Goal: Task Accomplishment & Management: Use online tool/utility

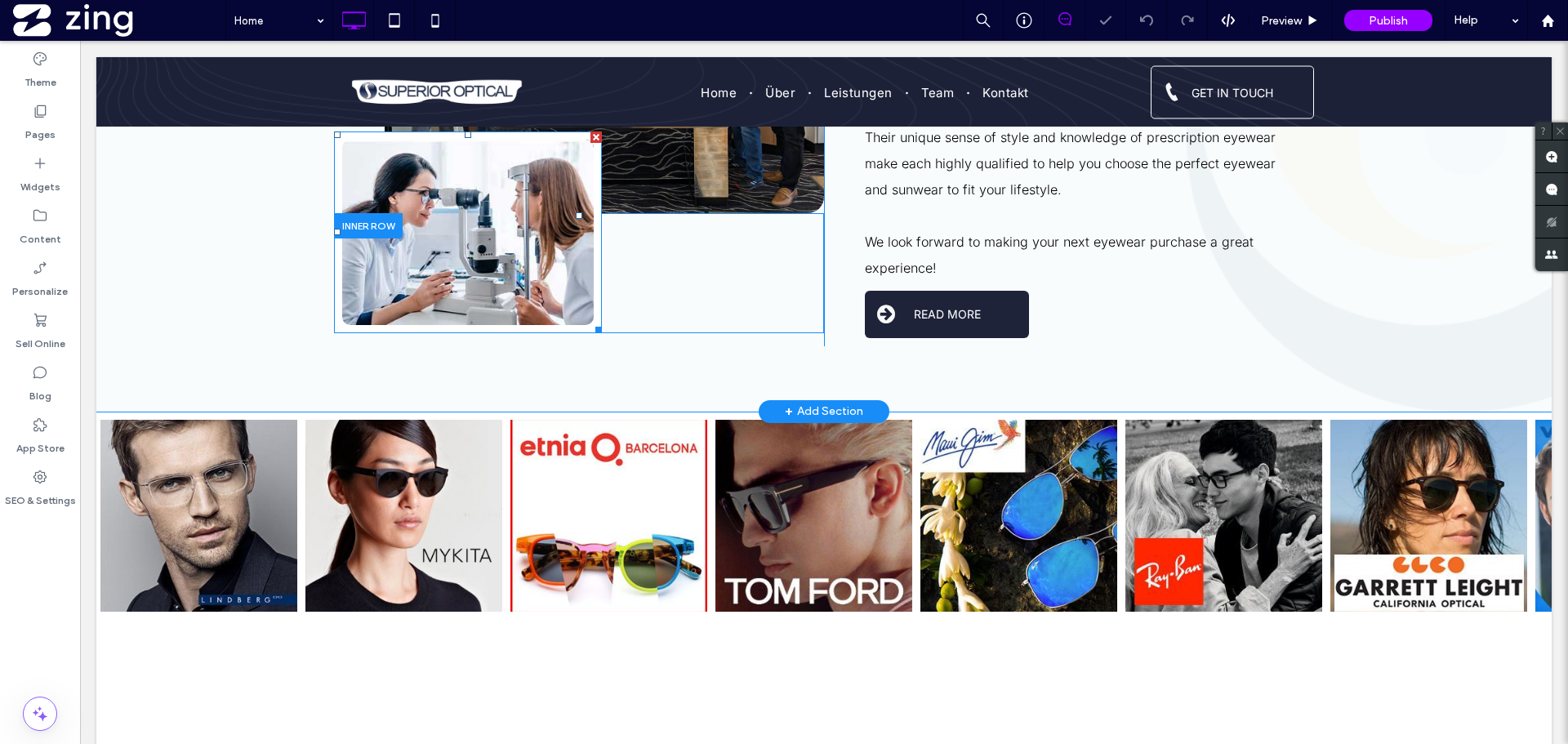
scroll to position [1304, 0]
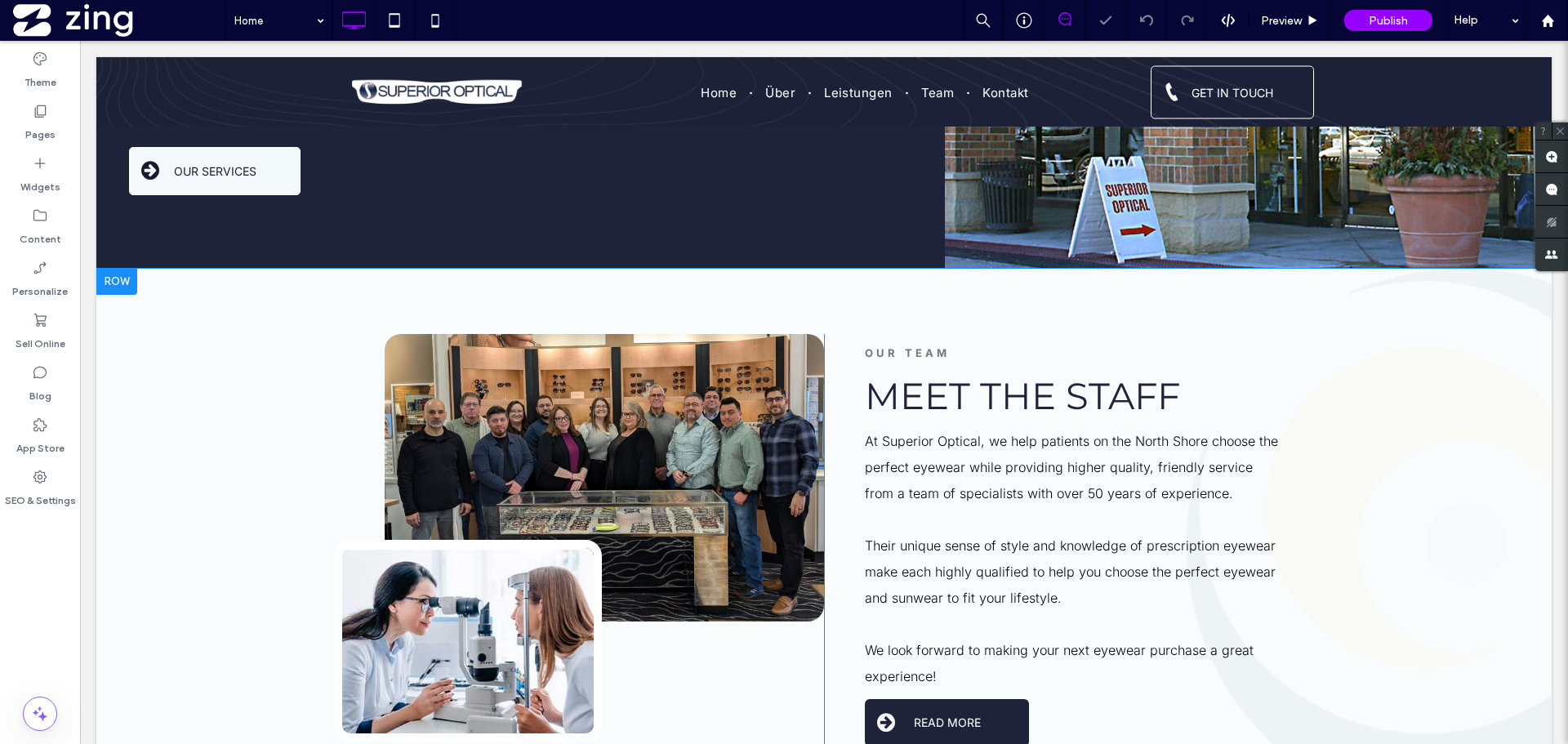
click at [213, 316] on div "Click To Paste Click To Paste Click To Paste OUR TEAM Meet The Staff At [GEOGRA…" at bounding box center [824, 544] width 1455 height 551
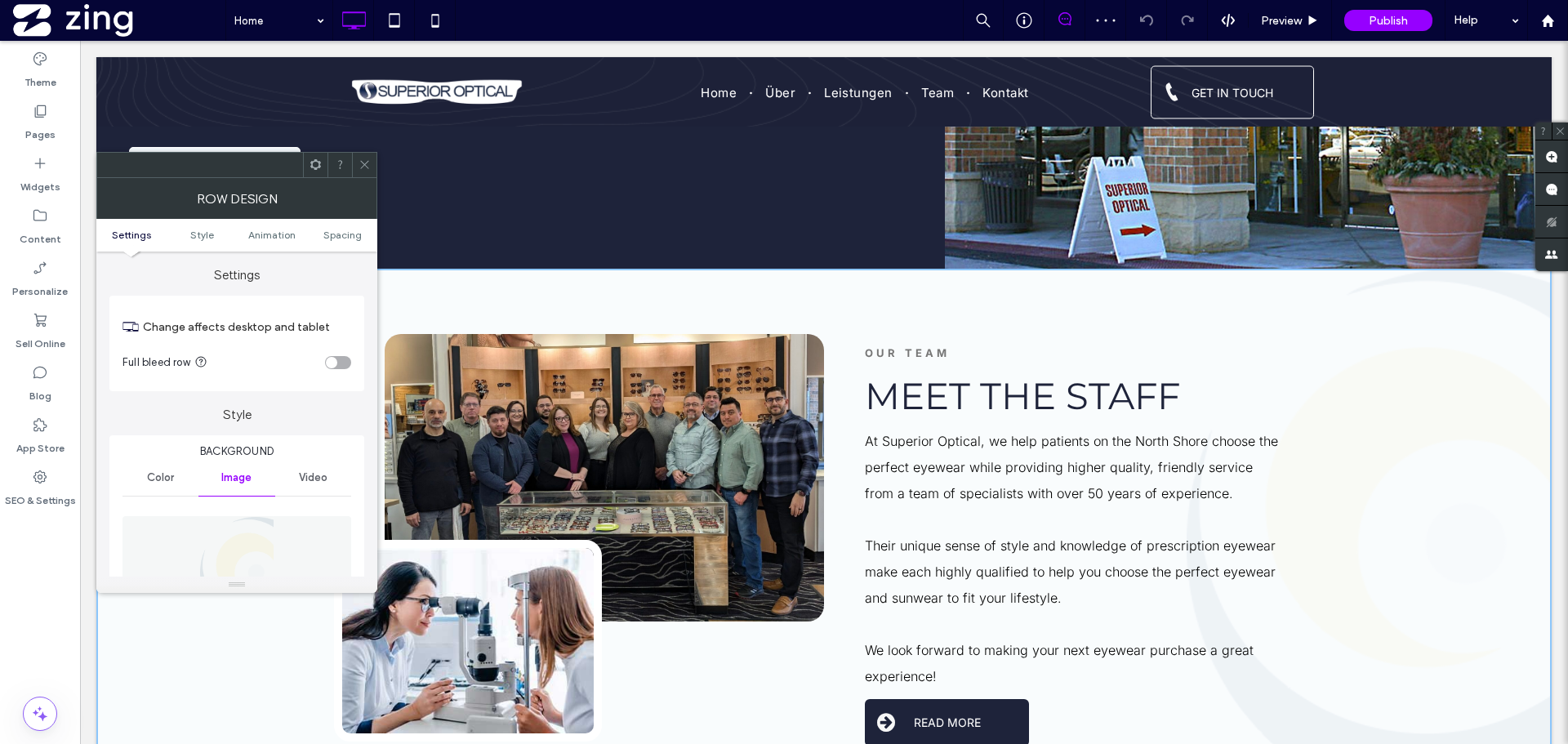
click at [304, 519] on figure at bounding box center [237, 573] width 229 height 113
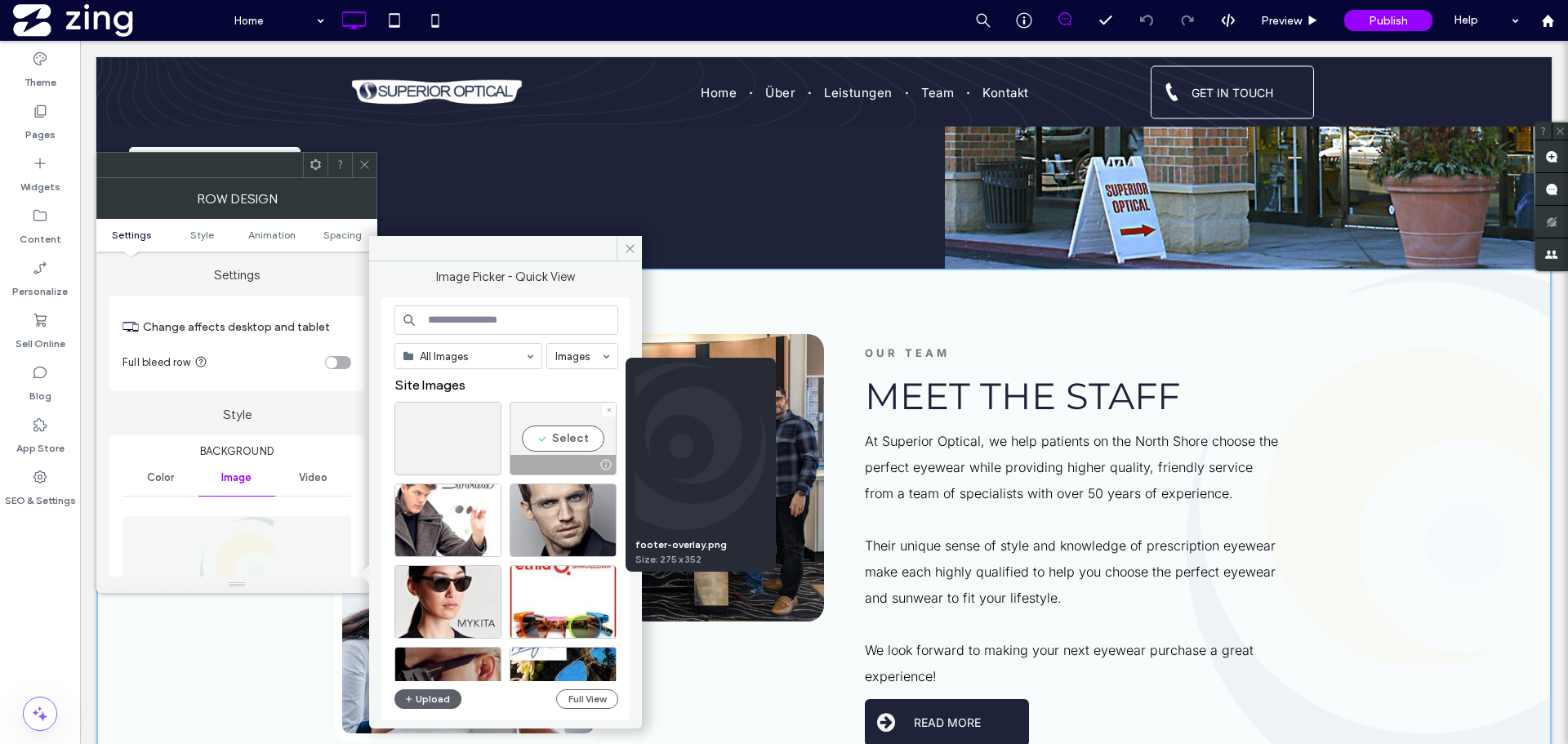
click at [599, 460] on div at bounding box center [606, 465] width 20 height 13
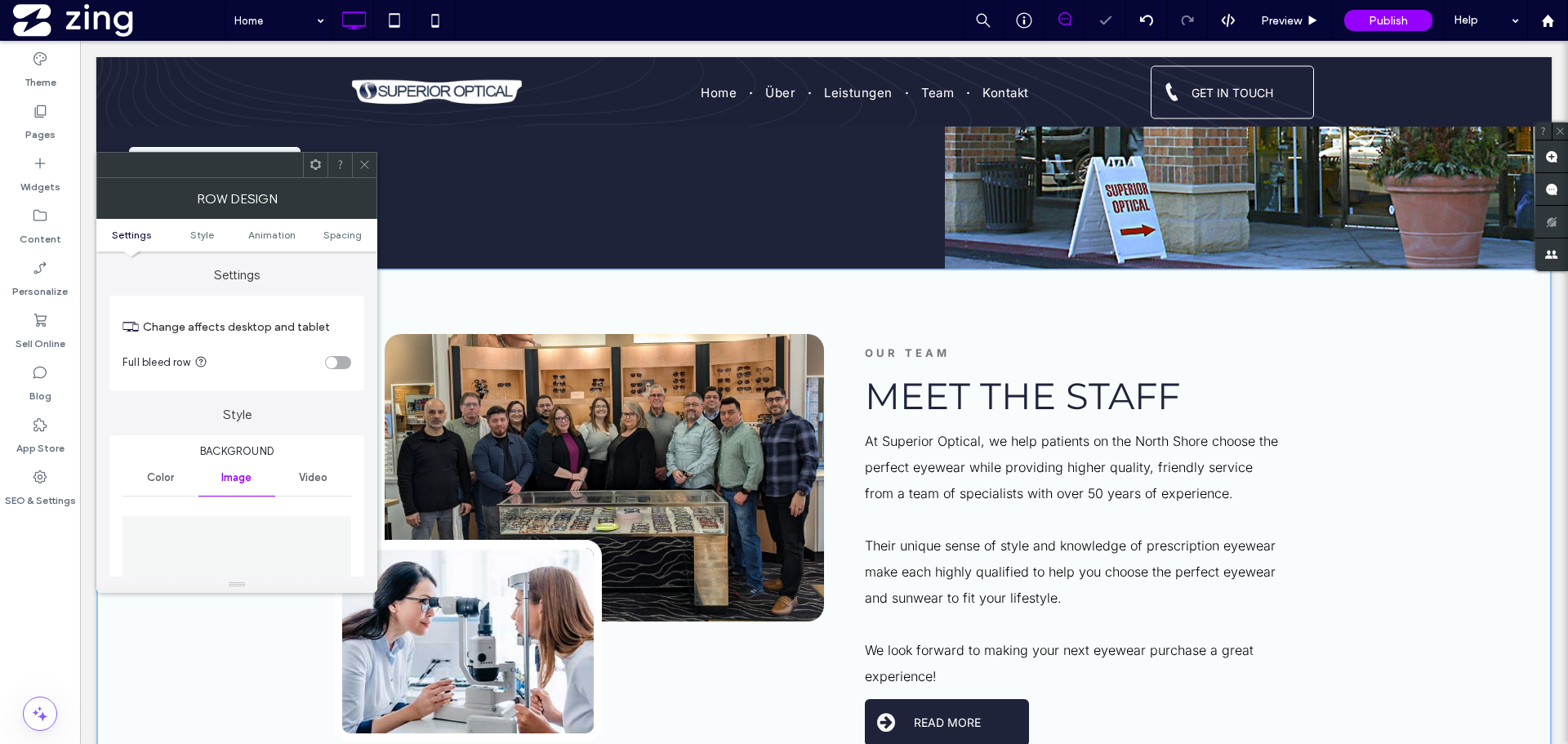
scroll to position [245, 0]
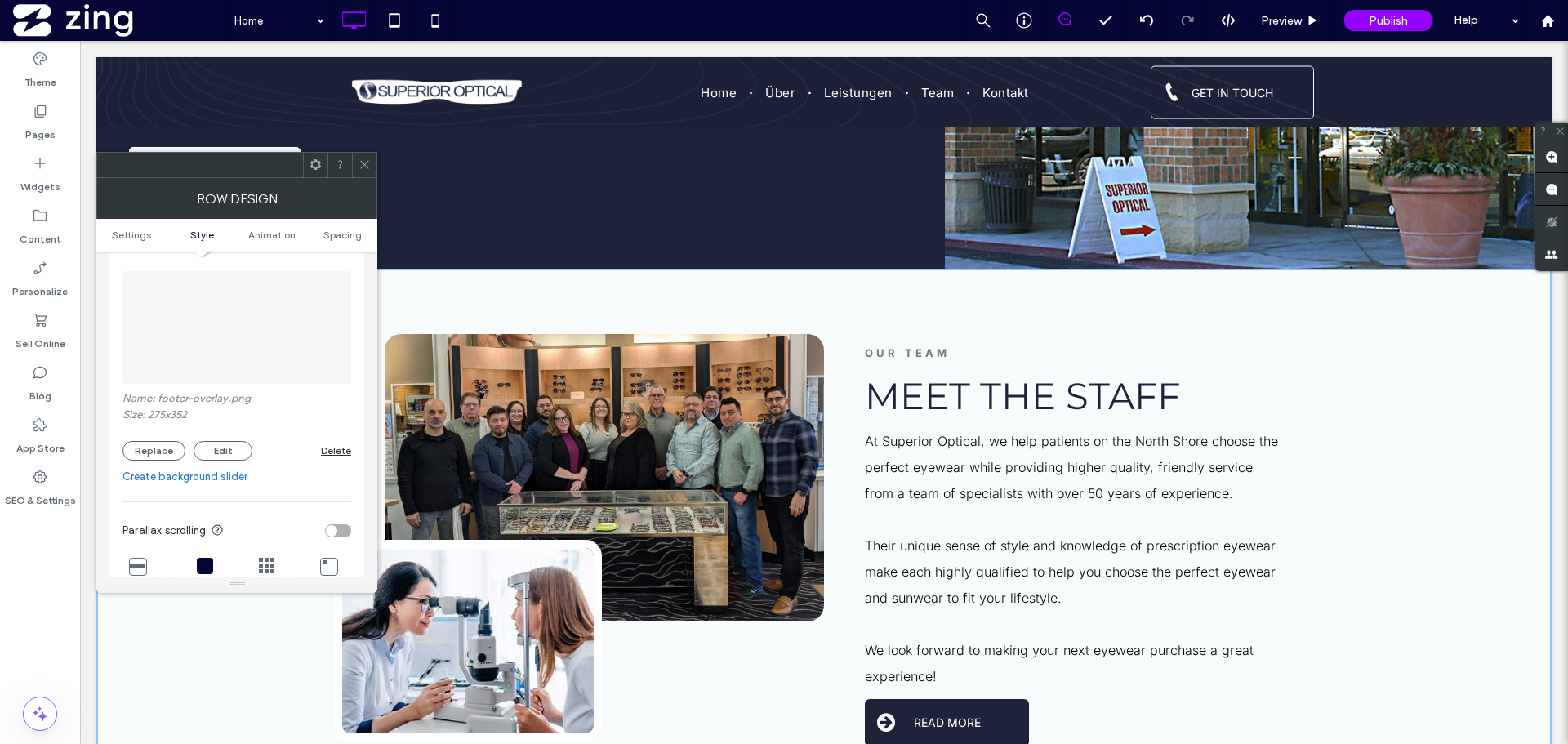
click at [241, 343] on img at bounding box center [236, 327] width 88 height 113
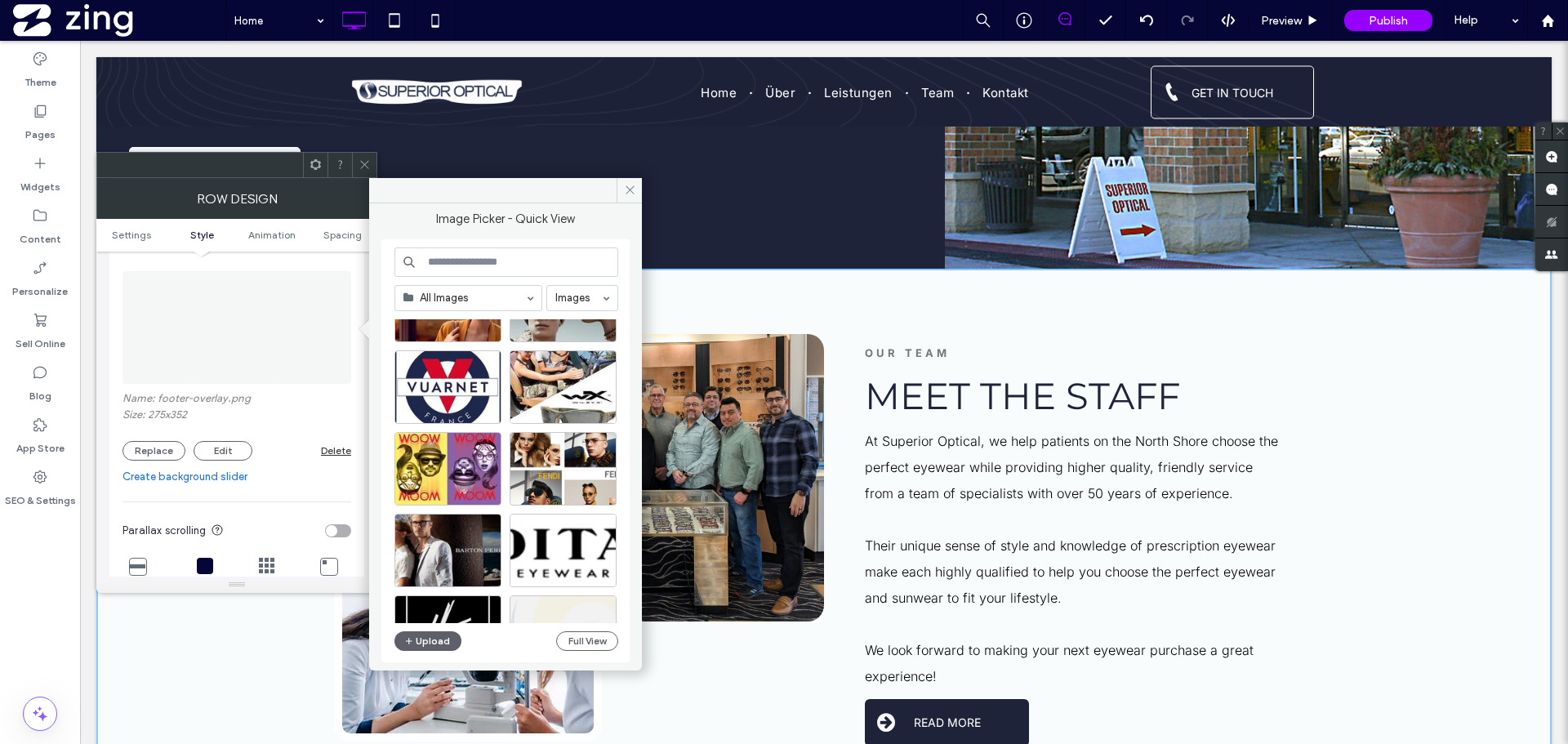
scroll to position [1861, 0]
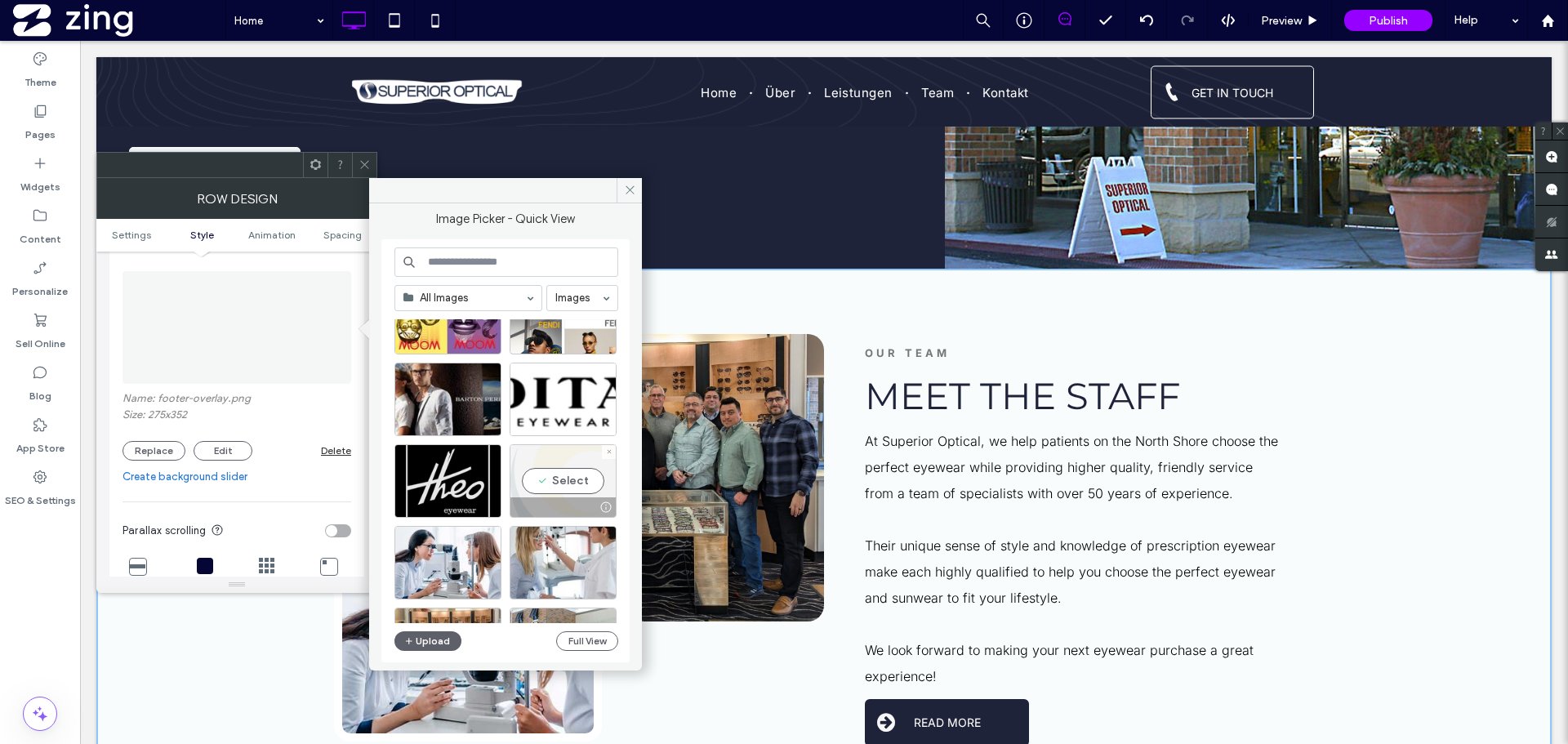
drag, startPoint x: 568, startPoint y: 477, endPoint x: 474, endPoint y: 457, distance: 96.1
click at [568, 477] on div "Select" at bounding box center [563, 481] width 107 height 73
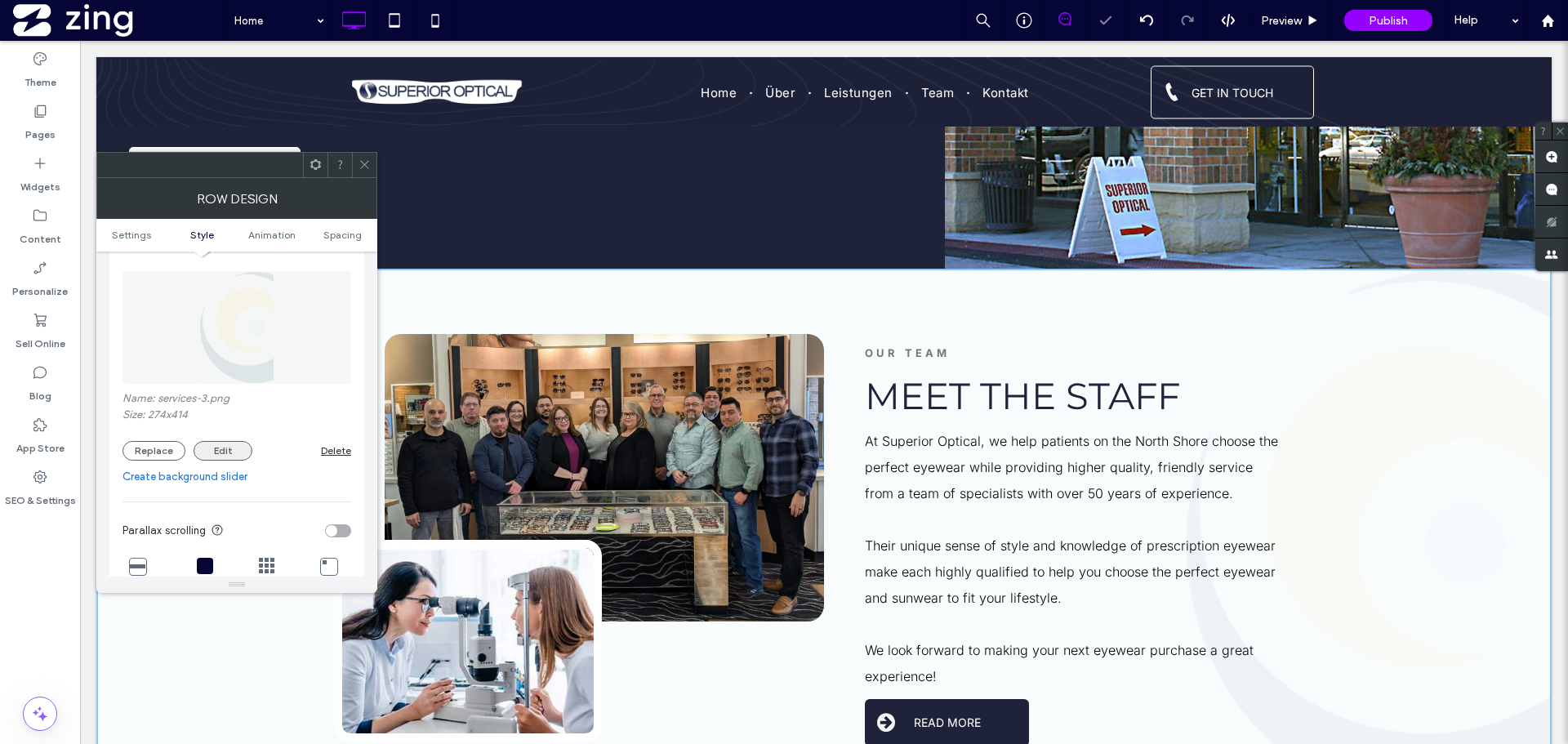
click at [220, 453] on button "Edit" at bounding box center [223, 450] width 59 height 19
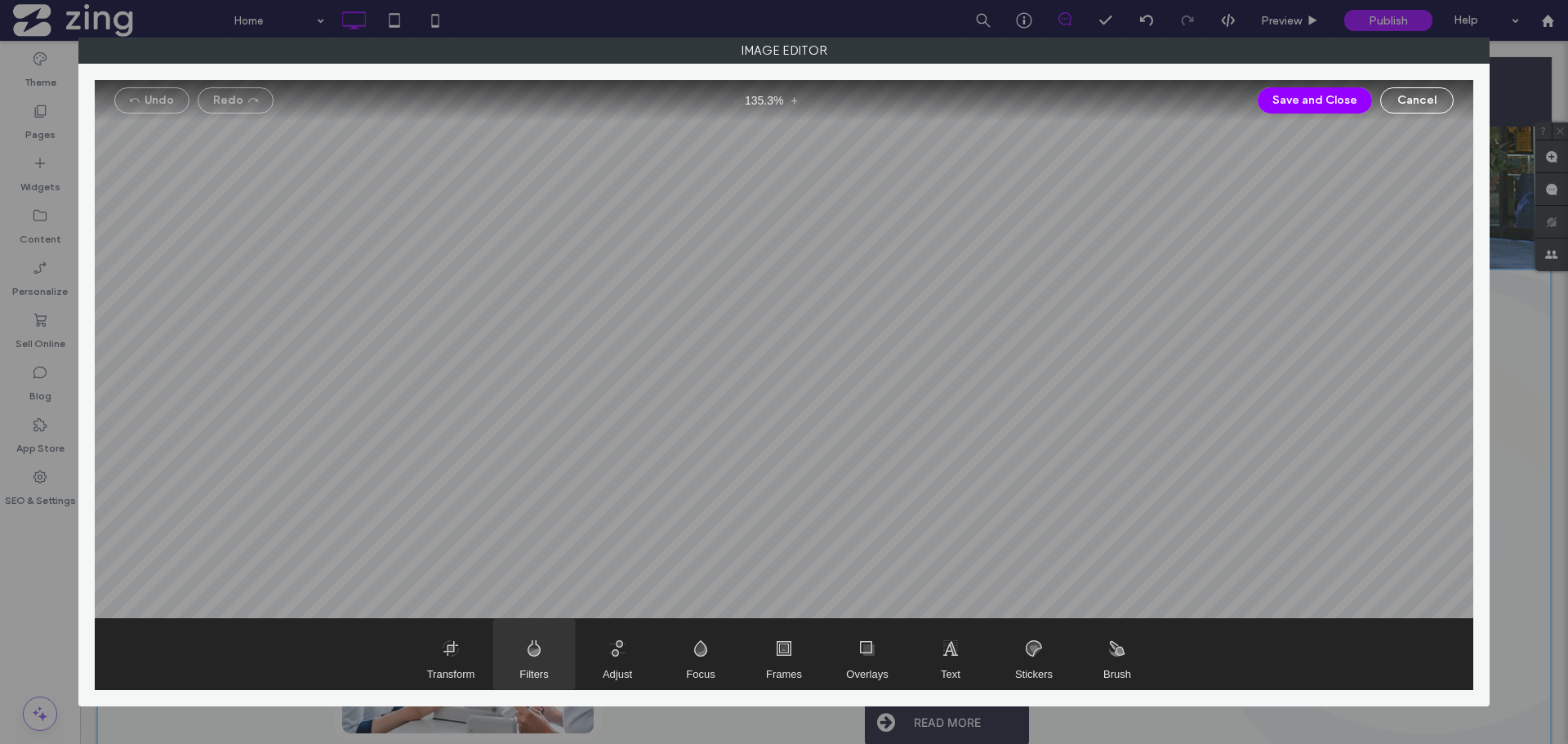
click at [549, 650] on span "Filters" at bounding box center [533, 654] width 82 height 70
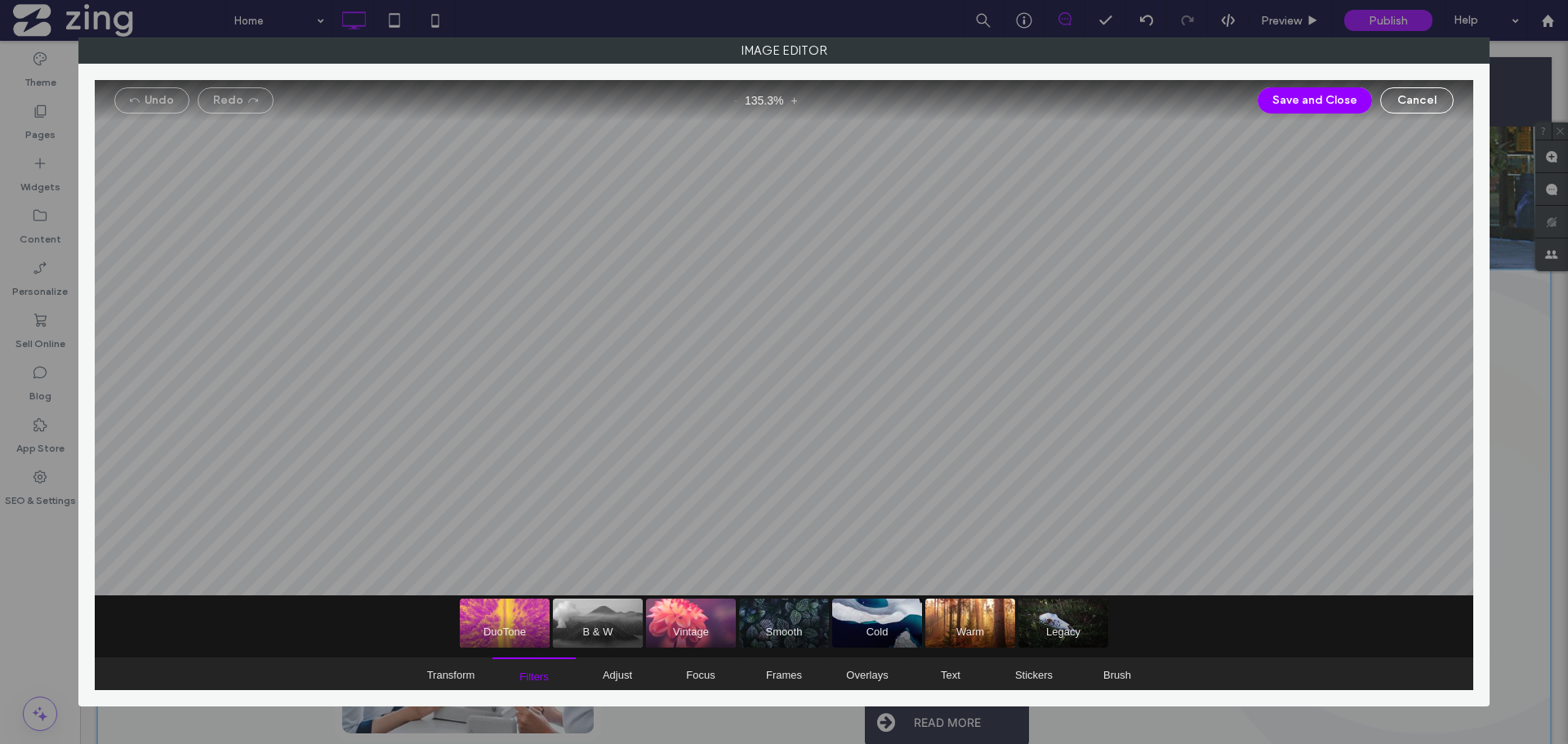
click at [615, 617] on span "B & W" at bounding box center [597, 624] width 90 height 49
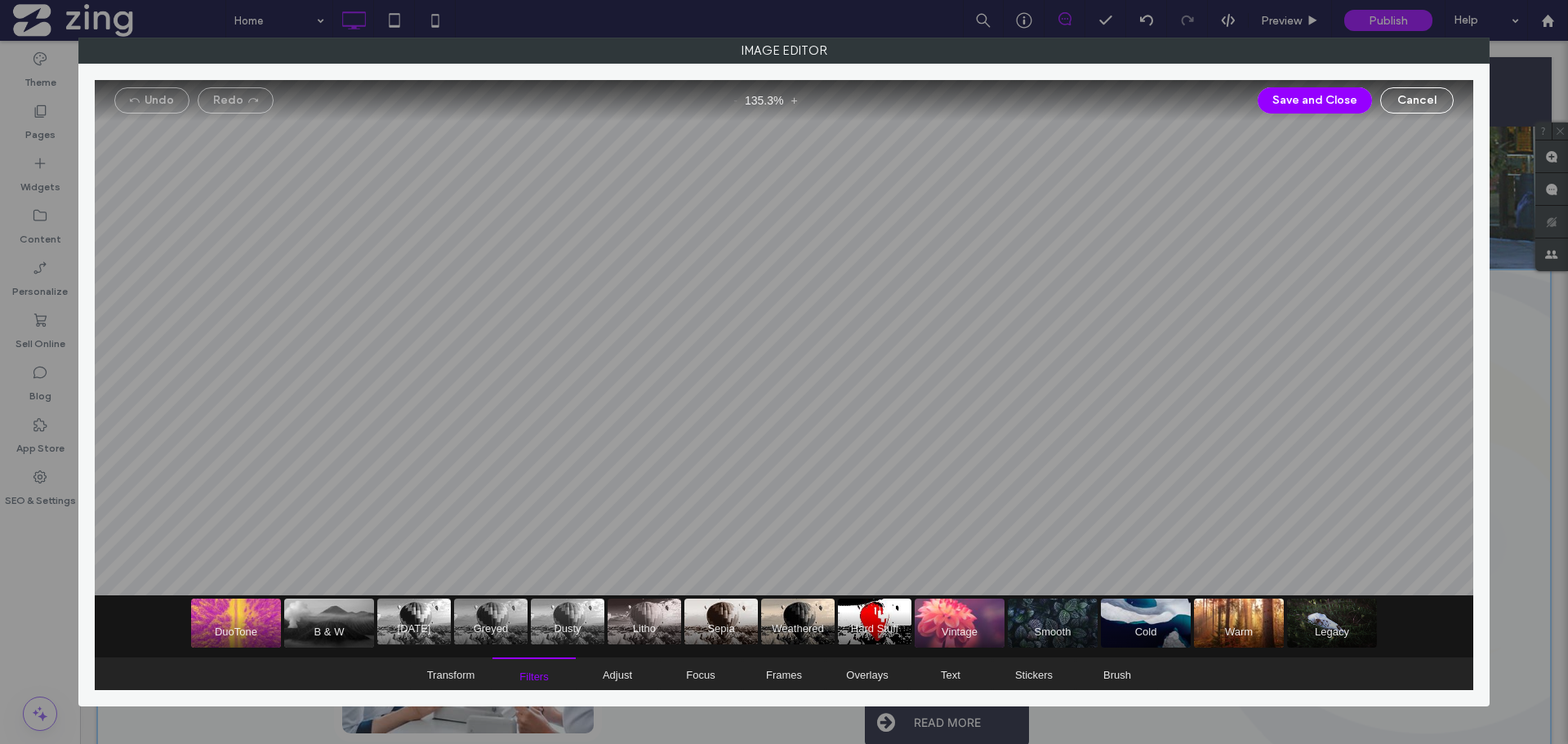
click at [431, 609] on span "1920 A.D." at bounding box center [414, 622] width 73 height 45
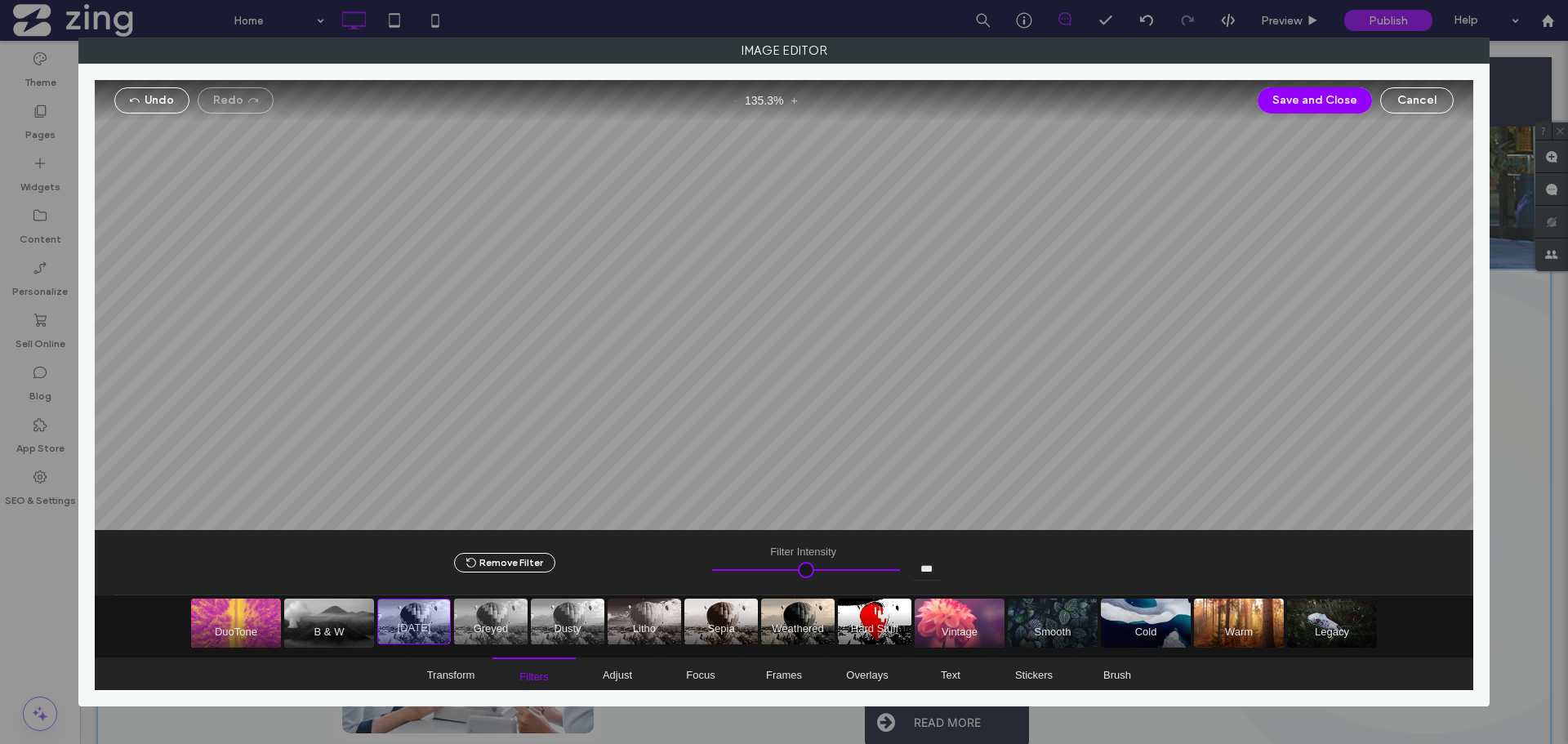
click at [490, 603] on span "Greyed" at bounding box center [490, 622] width 73 height 45
click at [565, 616] on span "Dusty" at bounding box center [567, 622] width 73 height 45
click at [419, 622] on span "1920 A.D." at bounding box center [414, 622] width 73 height 45
click at [503, 628] on span "Greyed" at bounding box center [490, 622] width 73 height 45
click at [796, 635] on span "Weathered" at bounding box center [797, 622] width 73 height 45
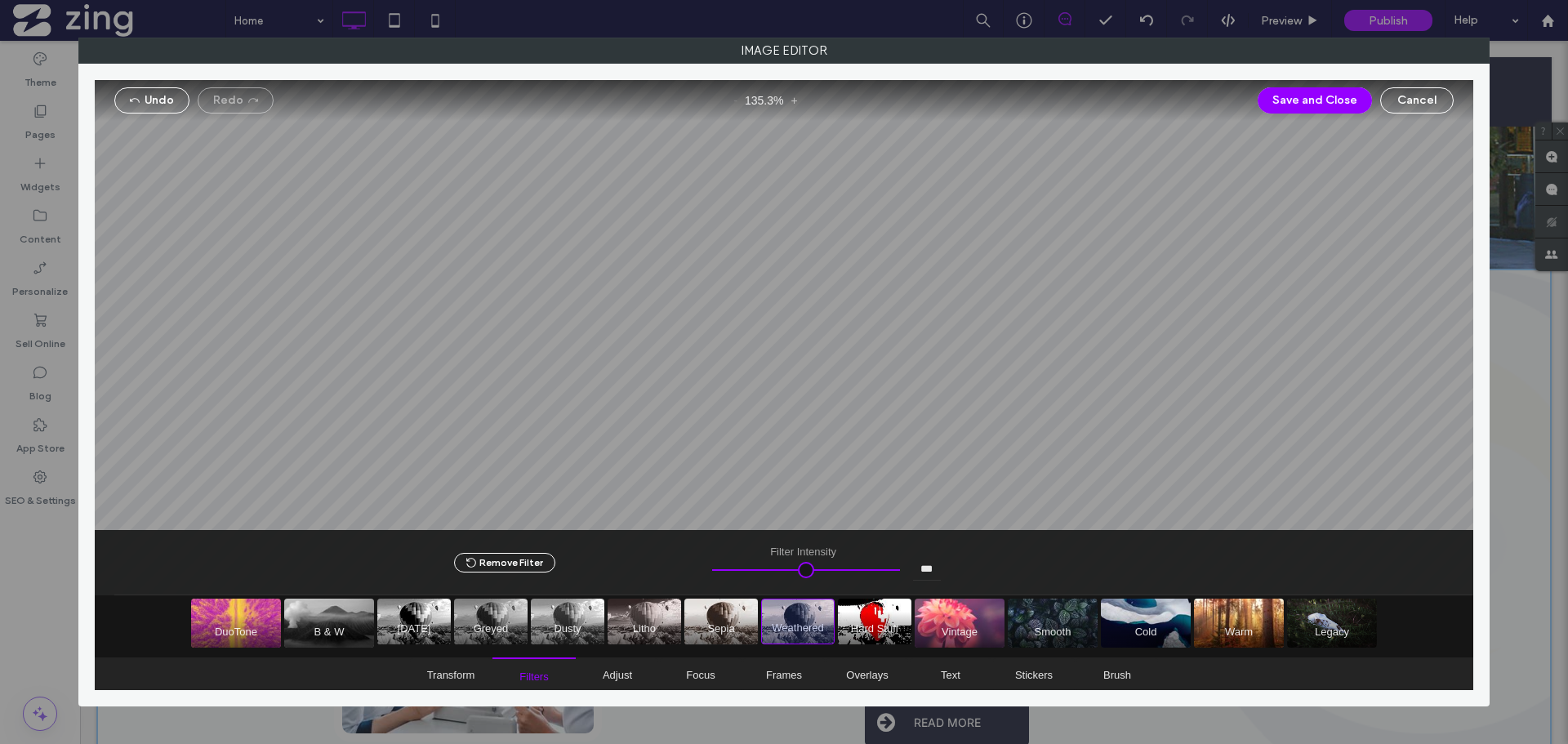
click at [712, 622] on span "Sepia" at bounding box center [721, 622] width 73 height 45
click at [1126, 635] on span "Cold" at bounding box center [1146, 624] width 90 height 49
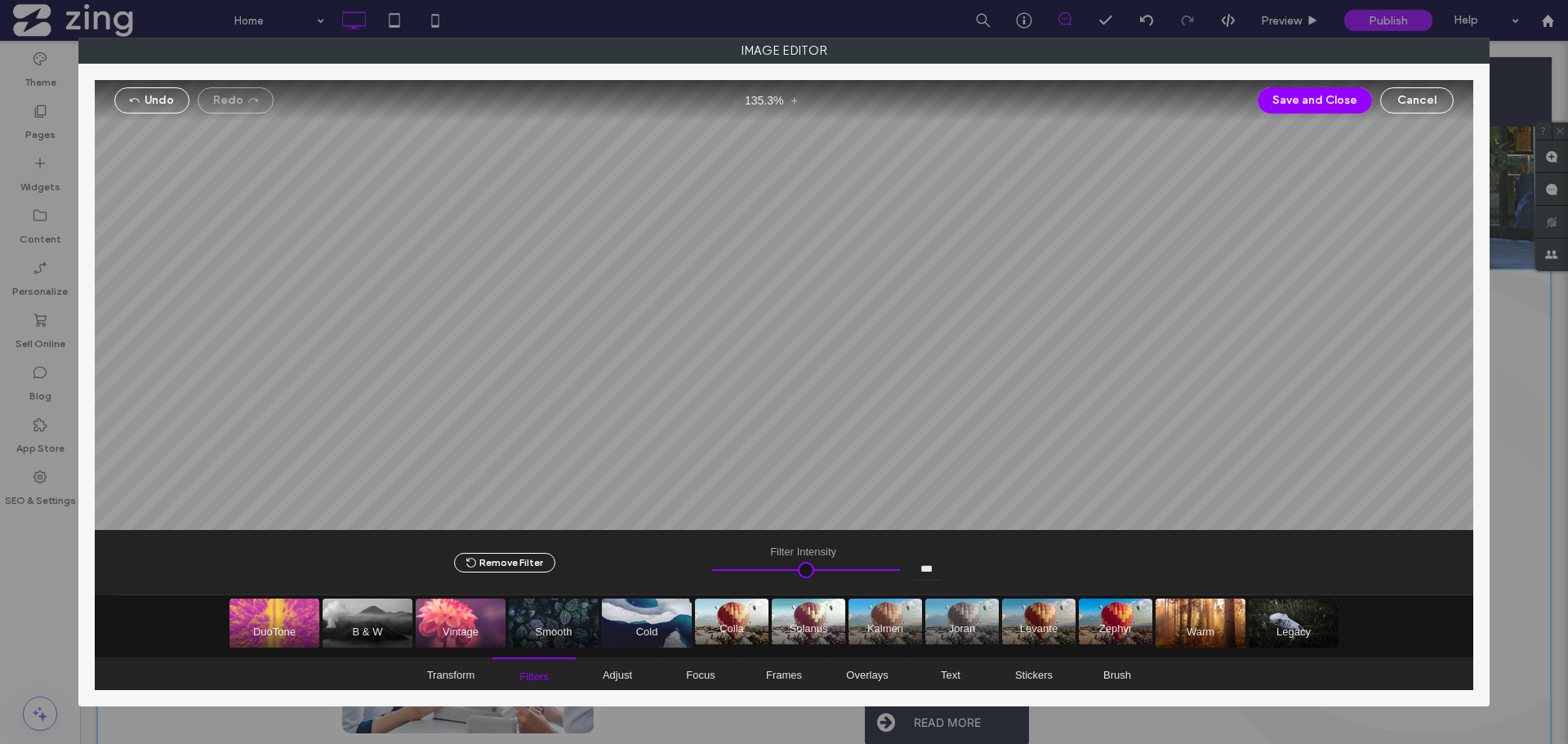
click at [622, 630] on span "Cold" at bounding box center [646, 624] width 90 height 49
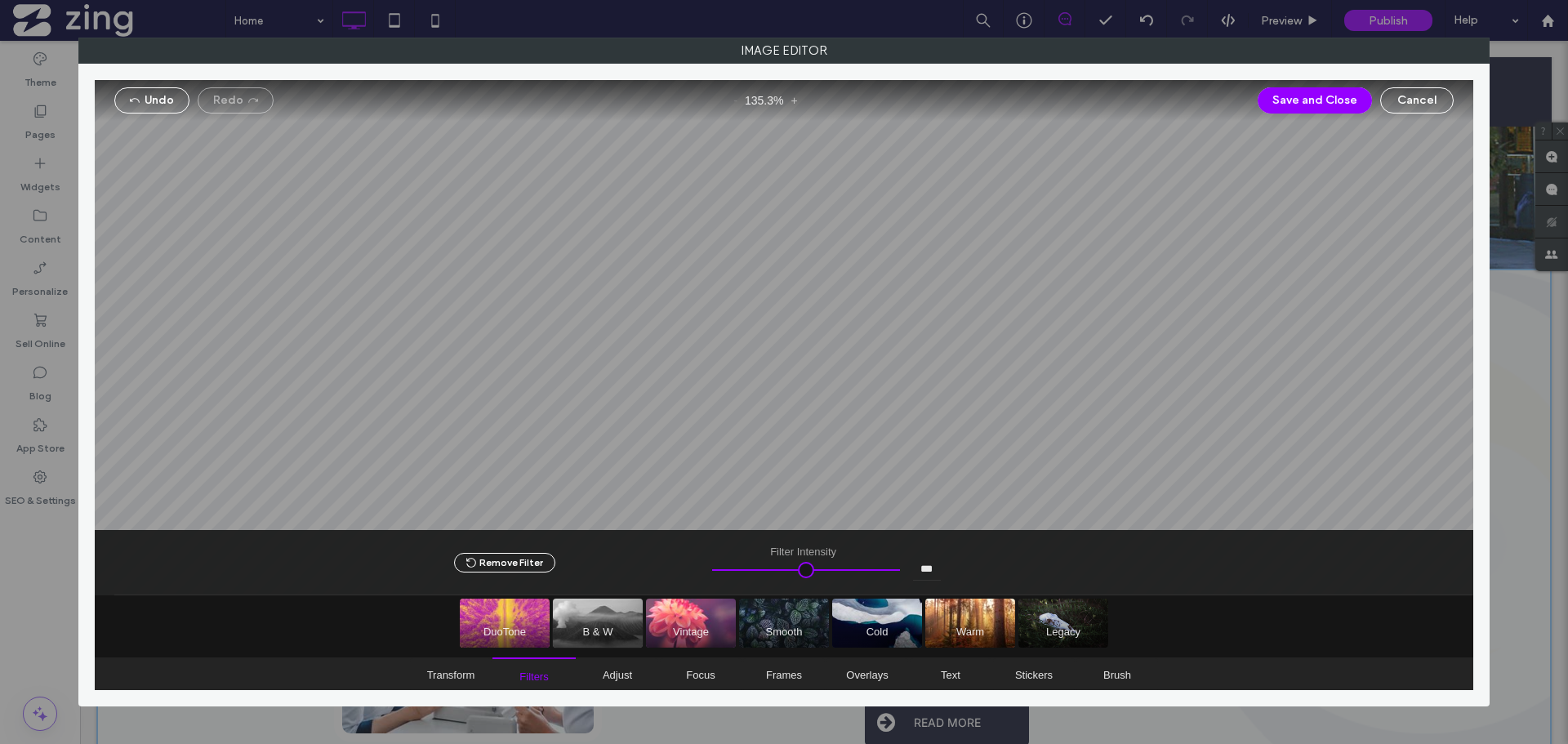
click at [586, 613] on span "B & W" at bounding box center [597, 624] width 90 height 49
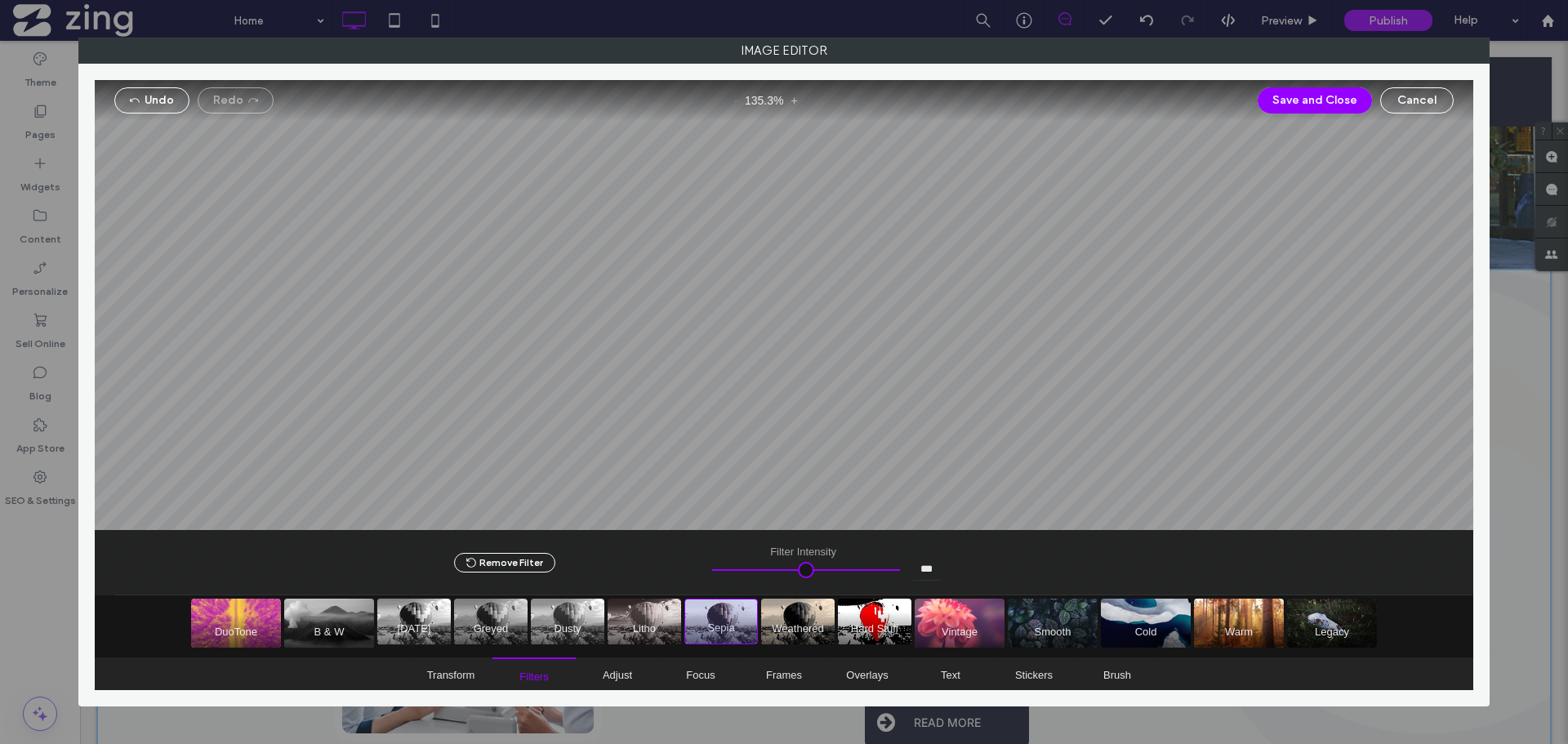
click at [436, 615] on span "1920 A.D." at bounding box center [414, 622] width 73 height 45
click at [499, 622] on span "Greyed" at bounding box center [490, 622] width 73 height 45
click at [1345, 104] on button "Save and Close" at bounding box center [1315, 100] width 114 height 26
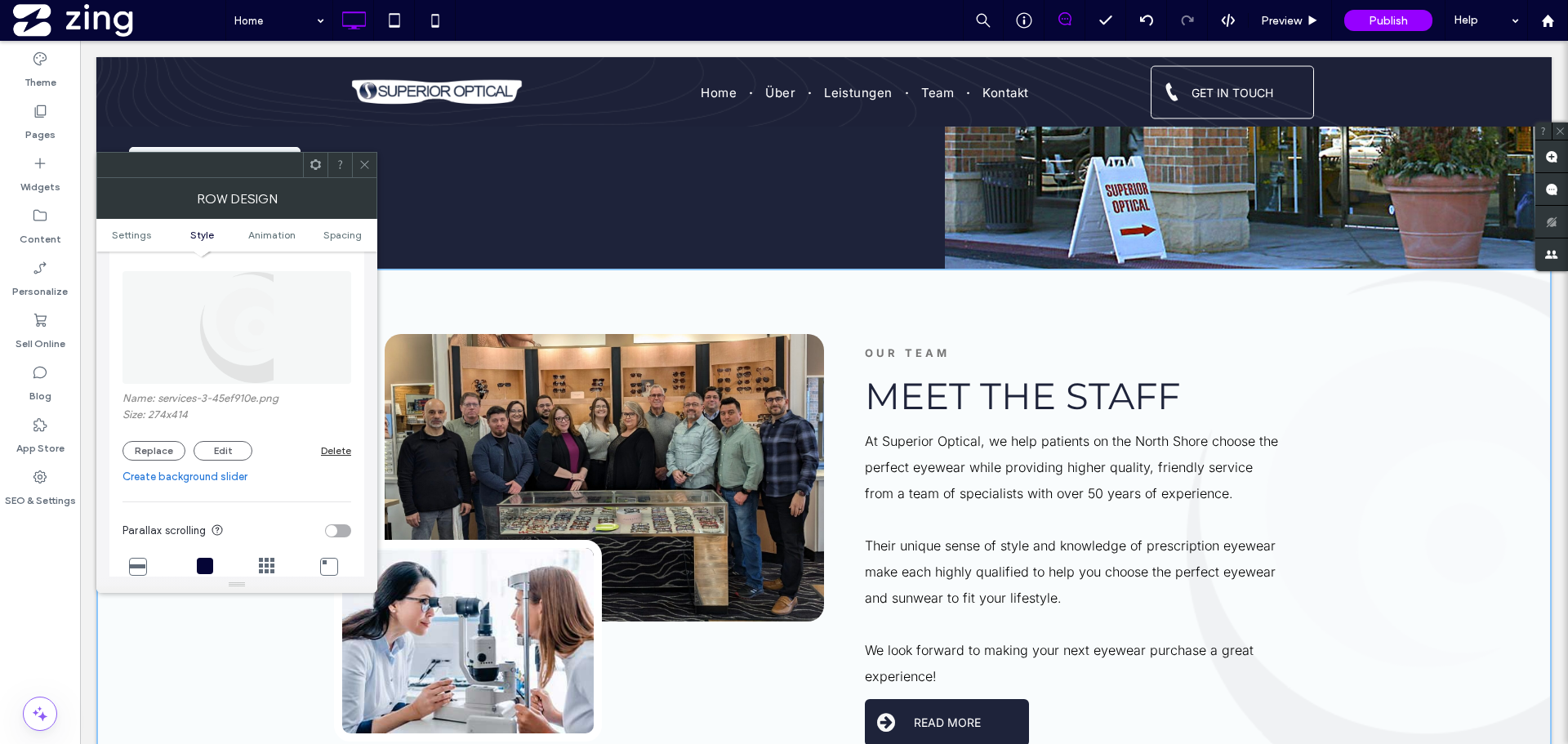
click at [363, 173] on span at bounding box center [364, 165] width 13 height 24
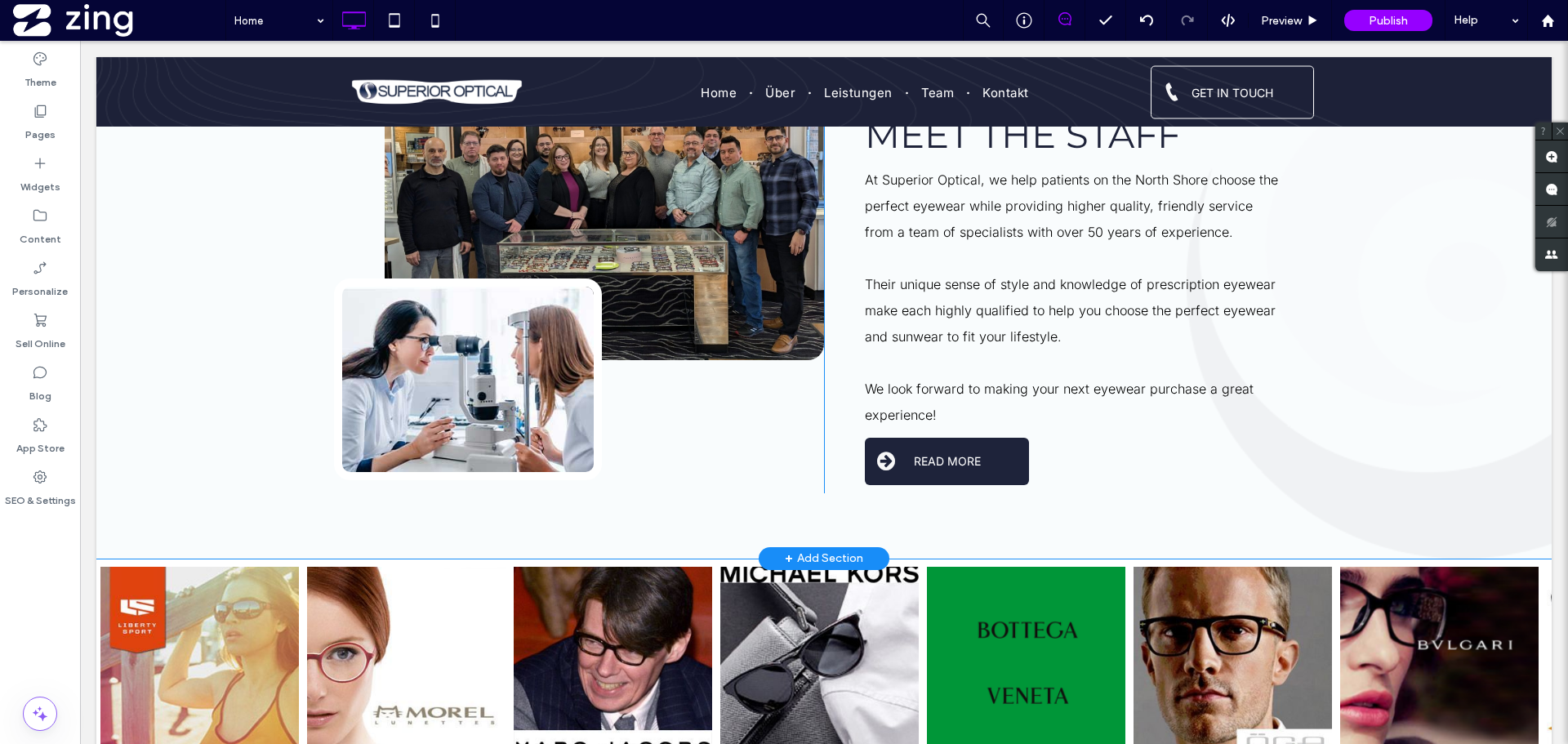
scroll to position [1386, 0]
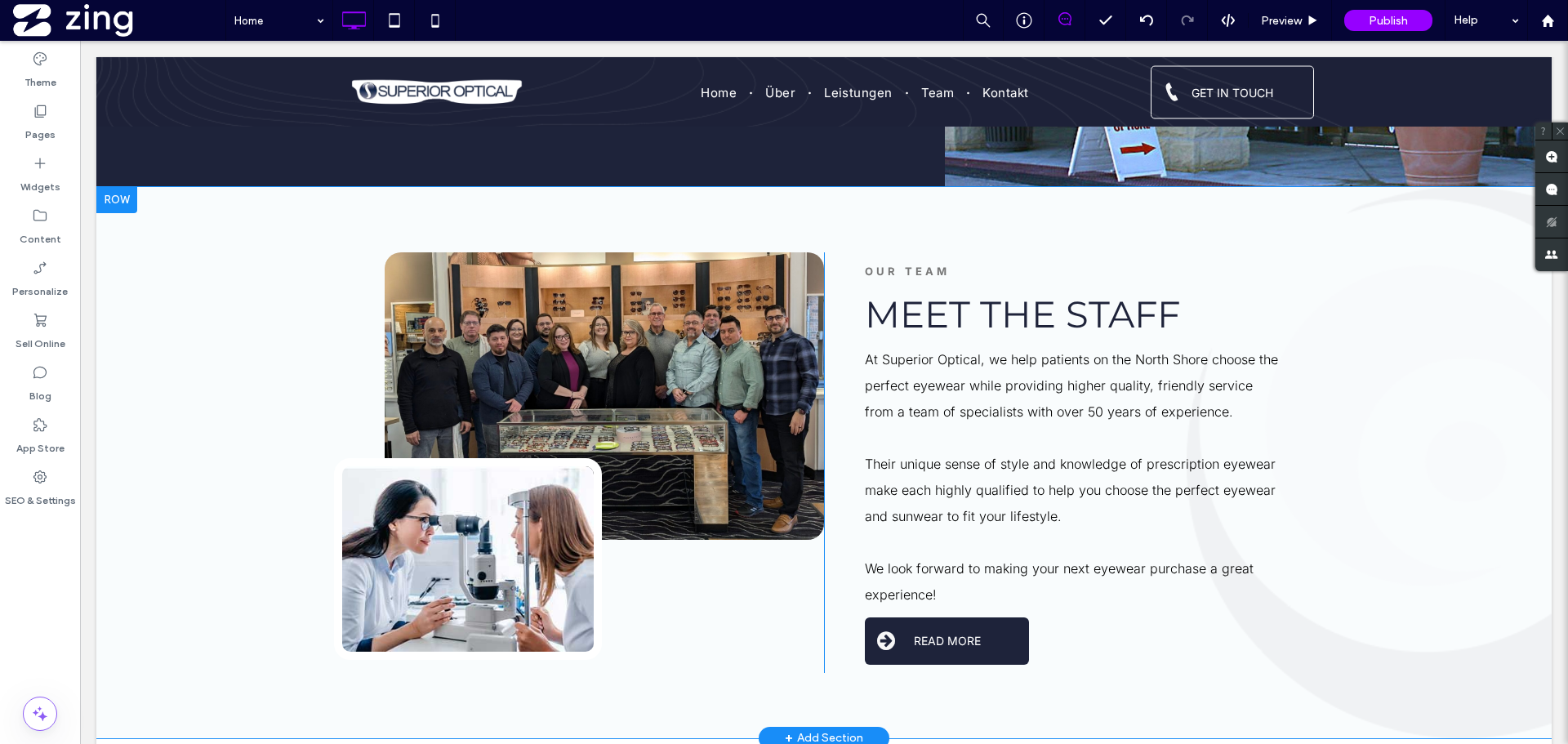
click at [1311, 210] on div "Click To Paste Click To Paste Click To Paste OUR TEAM Meet The Staff At [GEOGRA…" at bounding box center [824, 462] width 1455 height 551
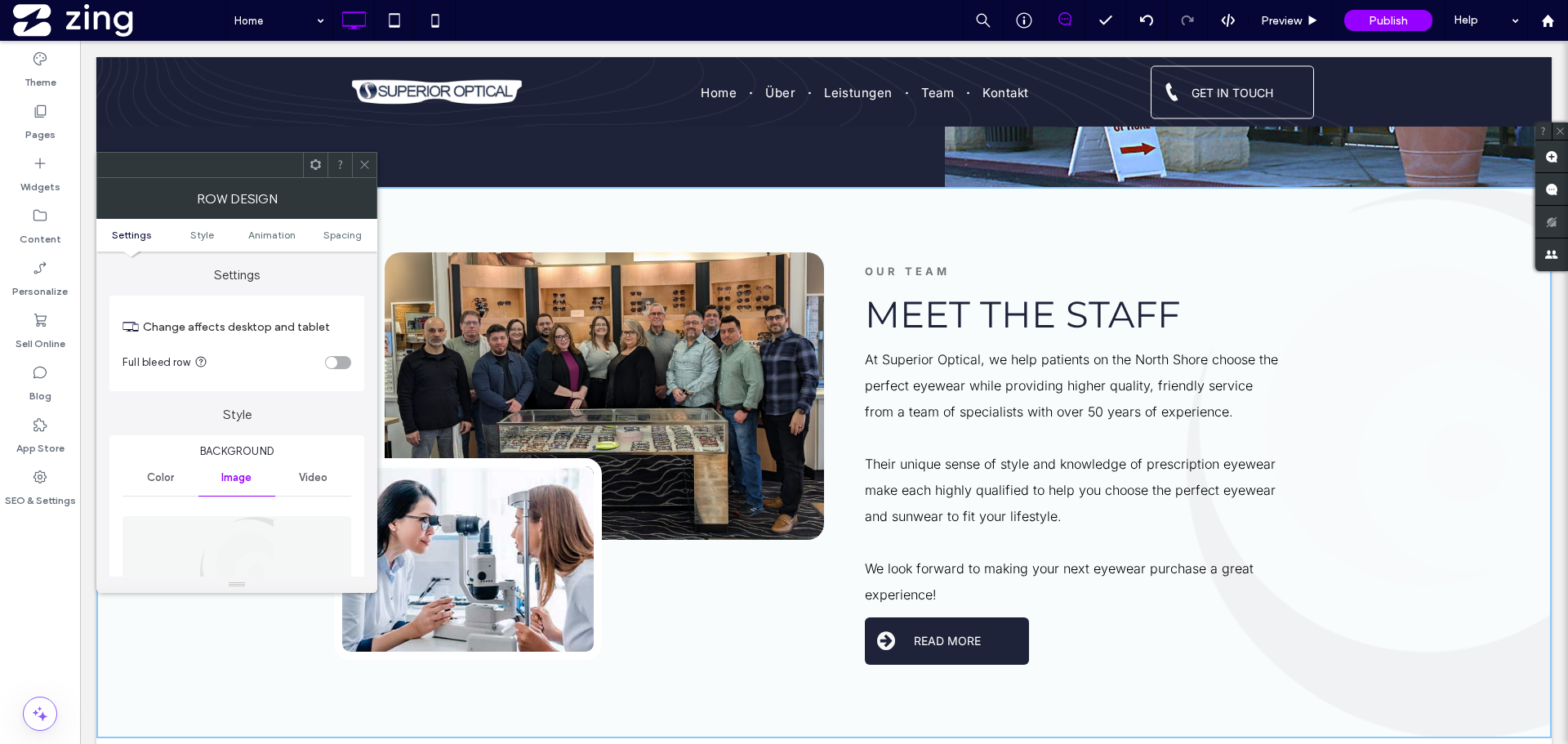
click at [285, 529] on figure at bounding box center [237, 573] width 229 height 113
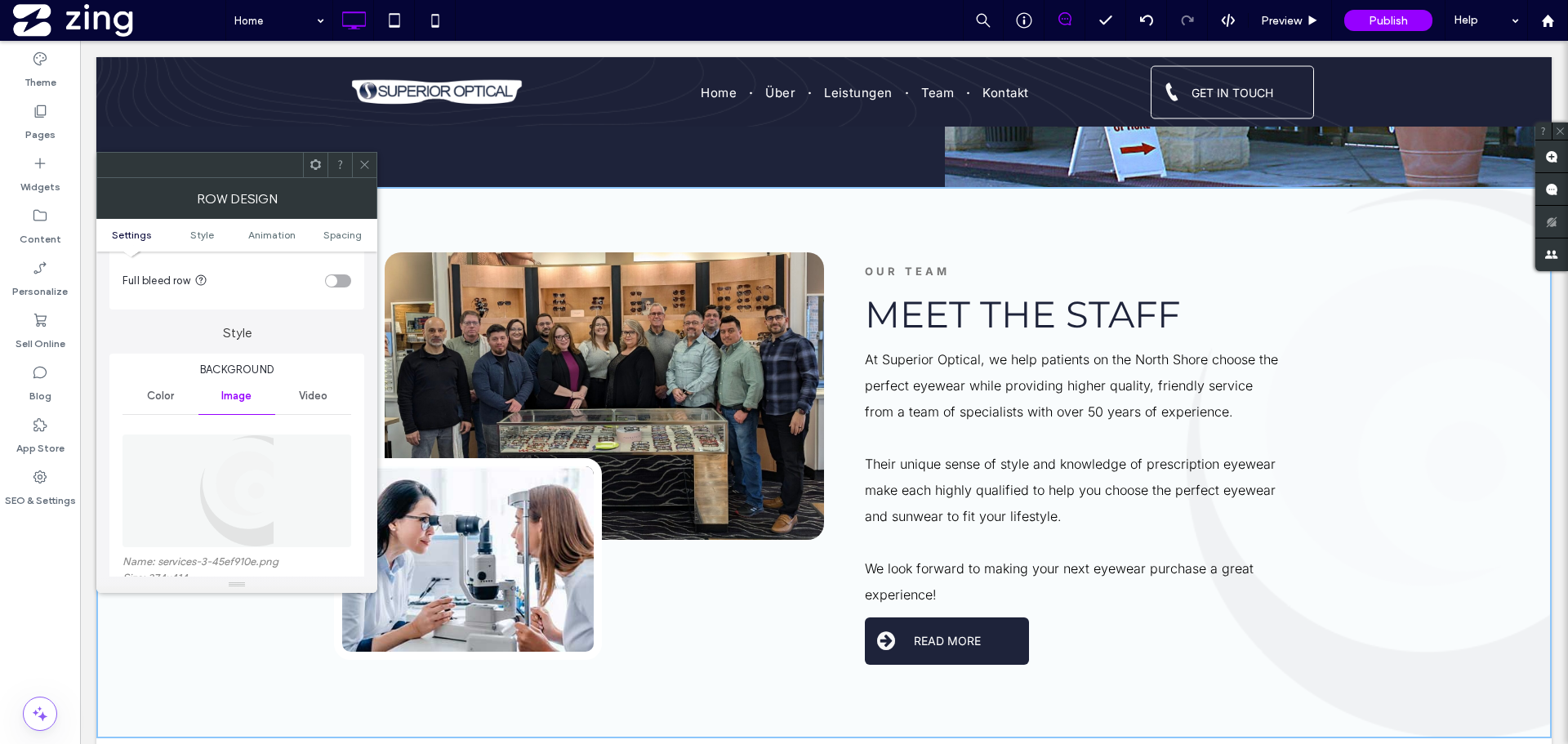
click at [252, 486] on img at bounding box center [236, 491] width 75 height 113
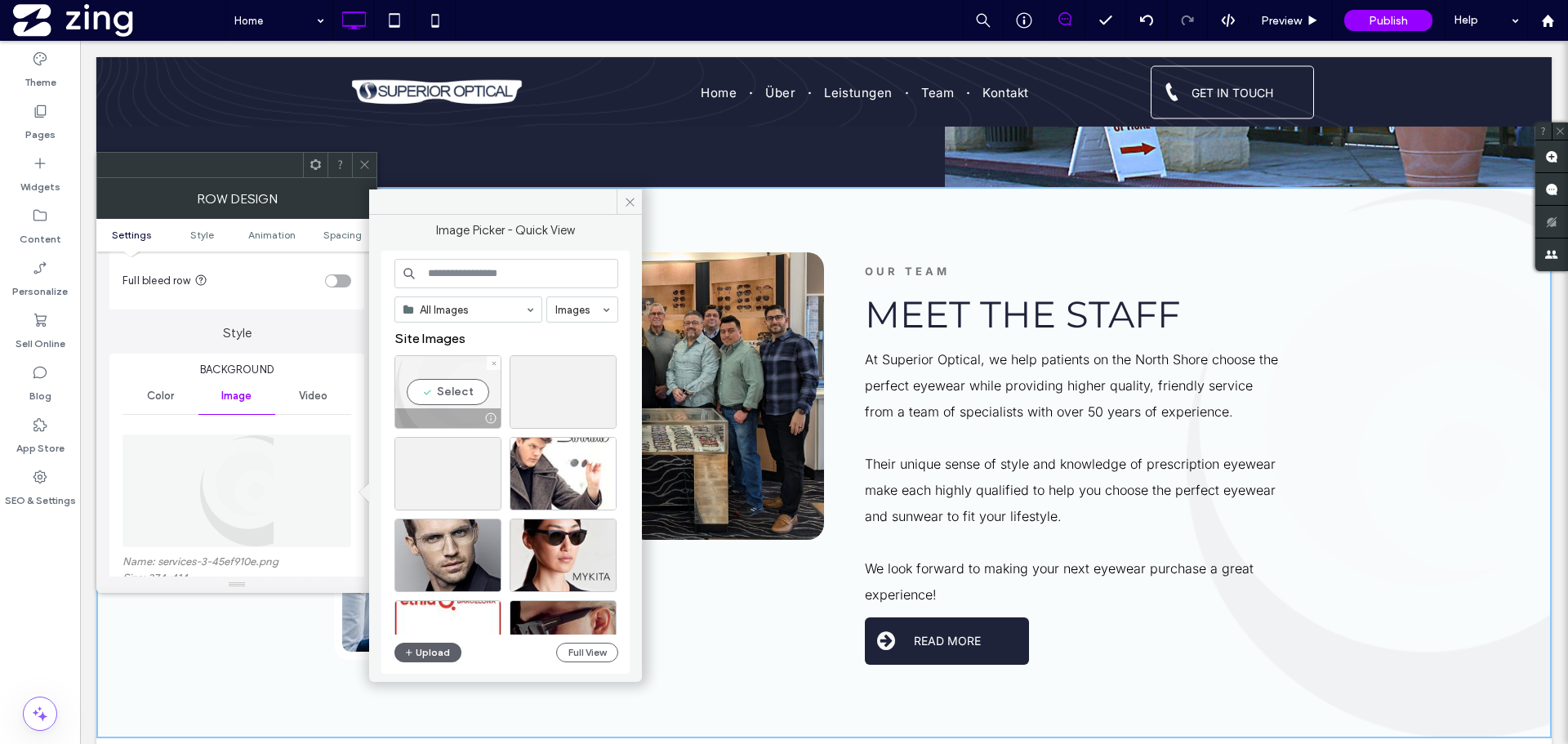
click at [455, 396] on div "Select" at bounding box center [448, 391] width 107 height 73
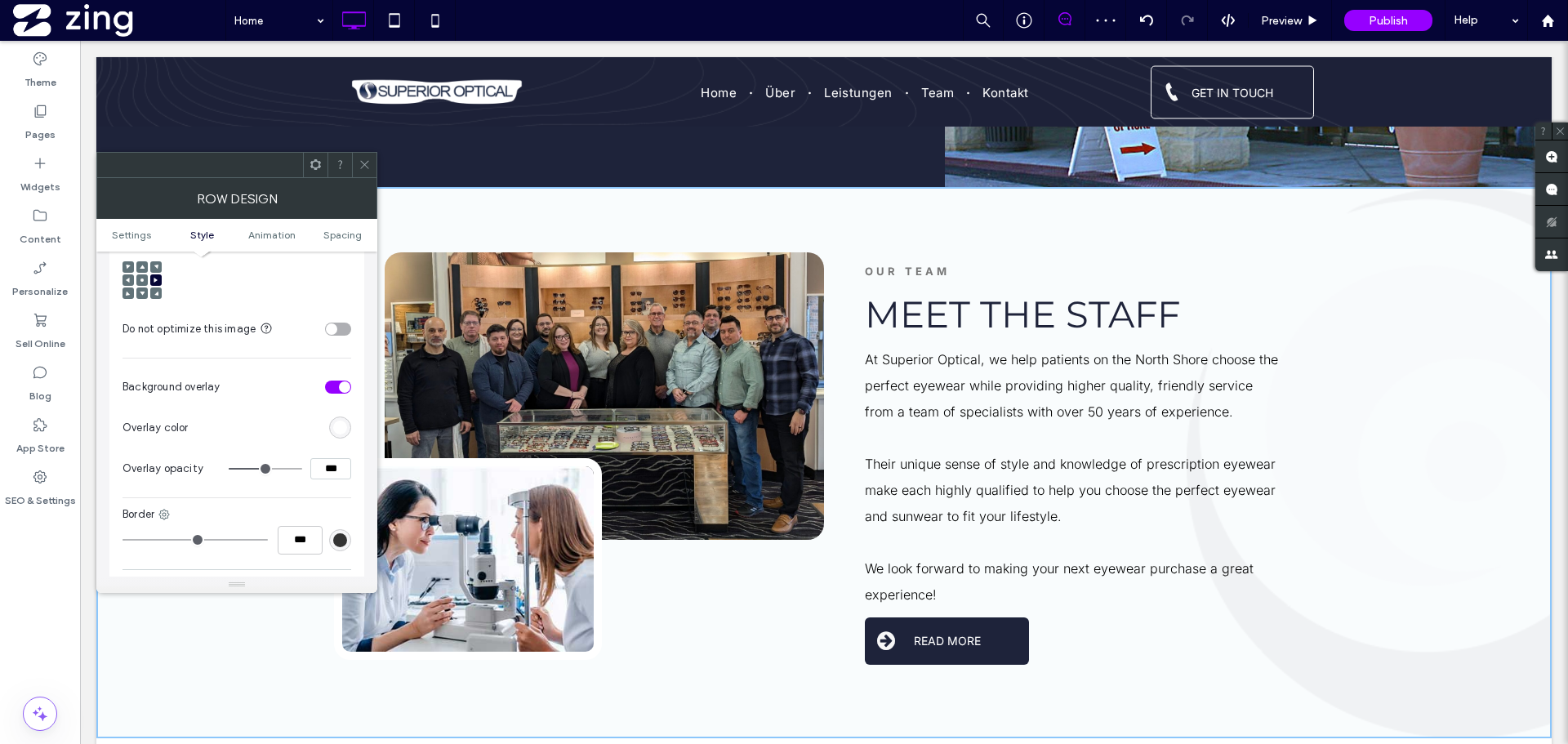
scroll to position [736, 0]
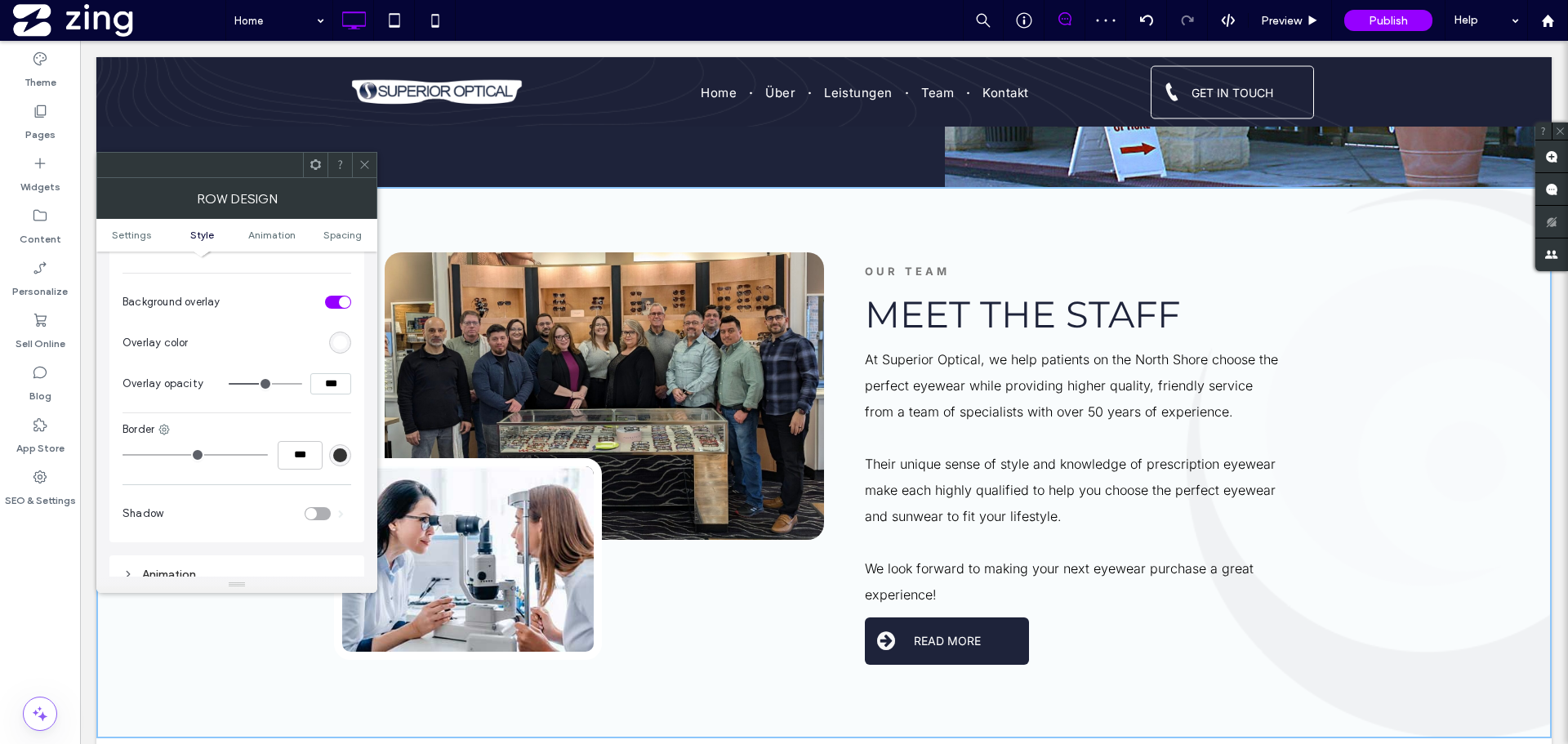
click at [337, 336] on div "rgb(255, 255, 255)" at bounding box center [340, 343] width 22 height 22
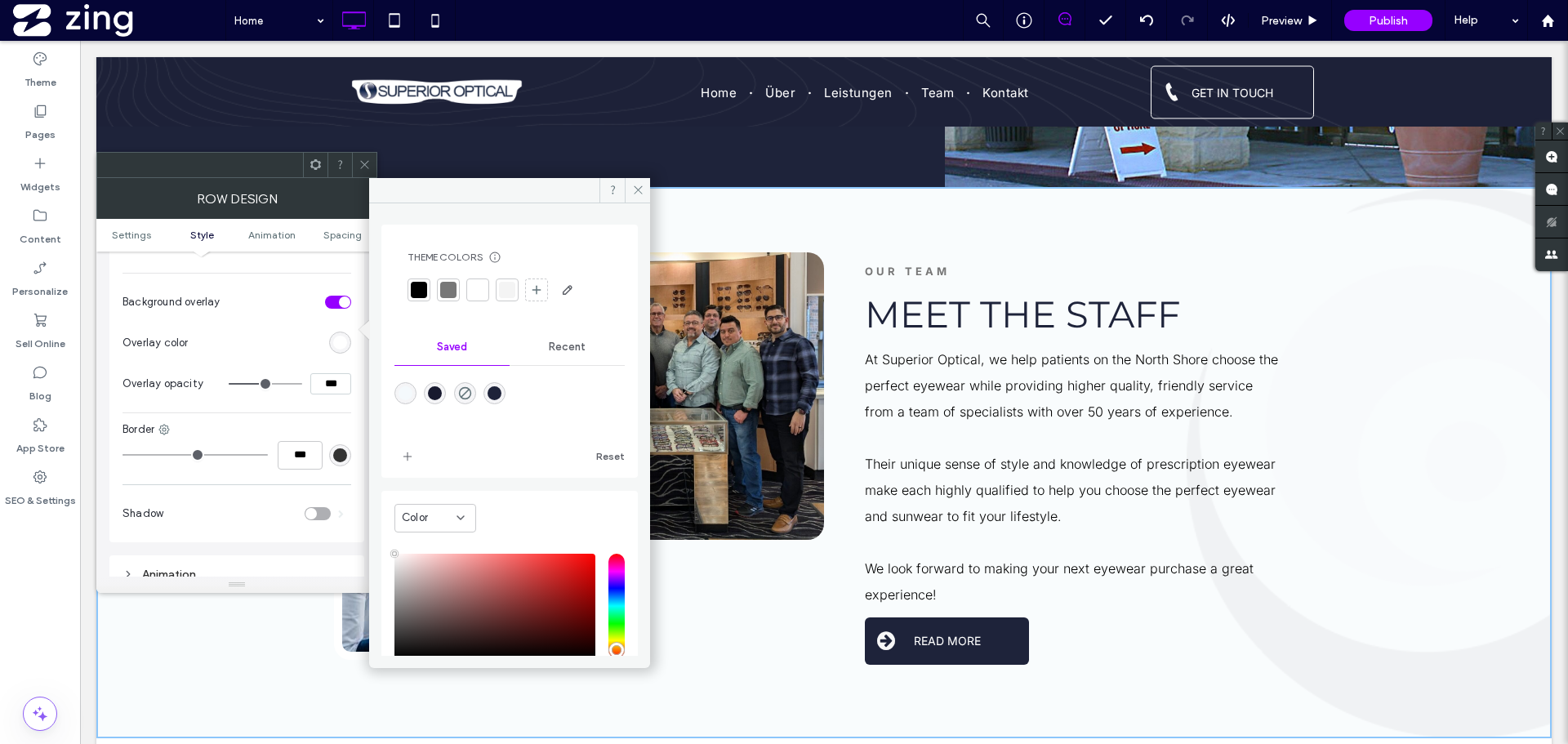
click at [396, 385] on div at bounding box center [405, 393] width 22 height 22
click at [540, 361] on div "Recent" at bounding box center [567, 347] width 115 height 36
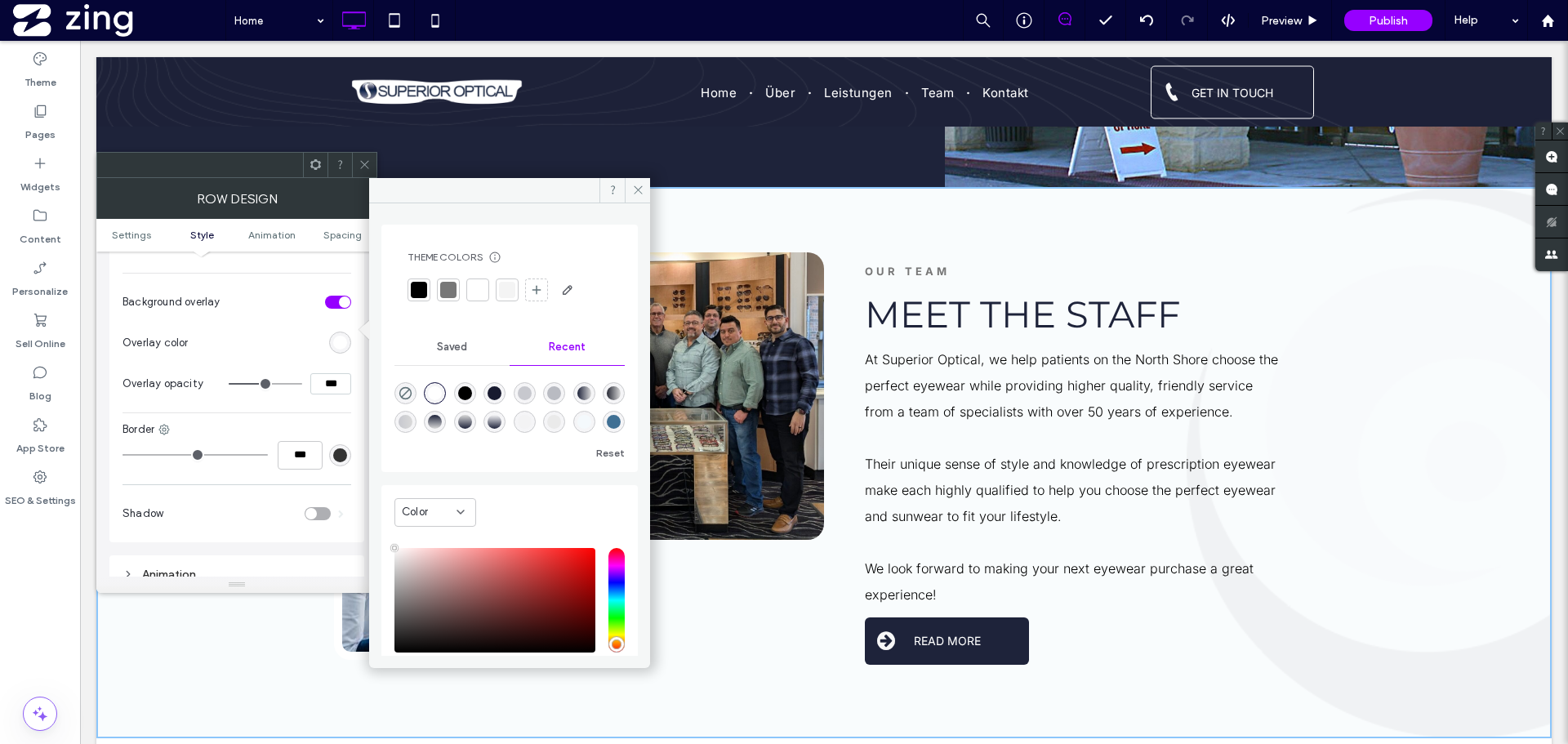
click at [373, 158] on div at bounding box center [363, 165] width 24 height 24
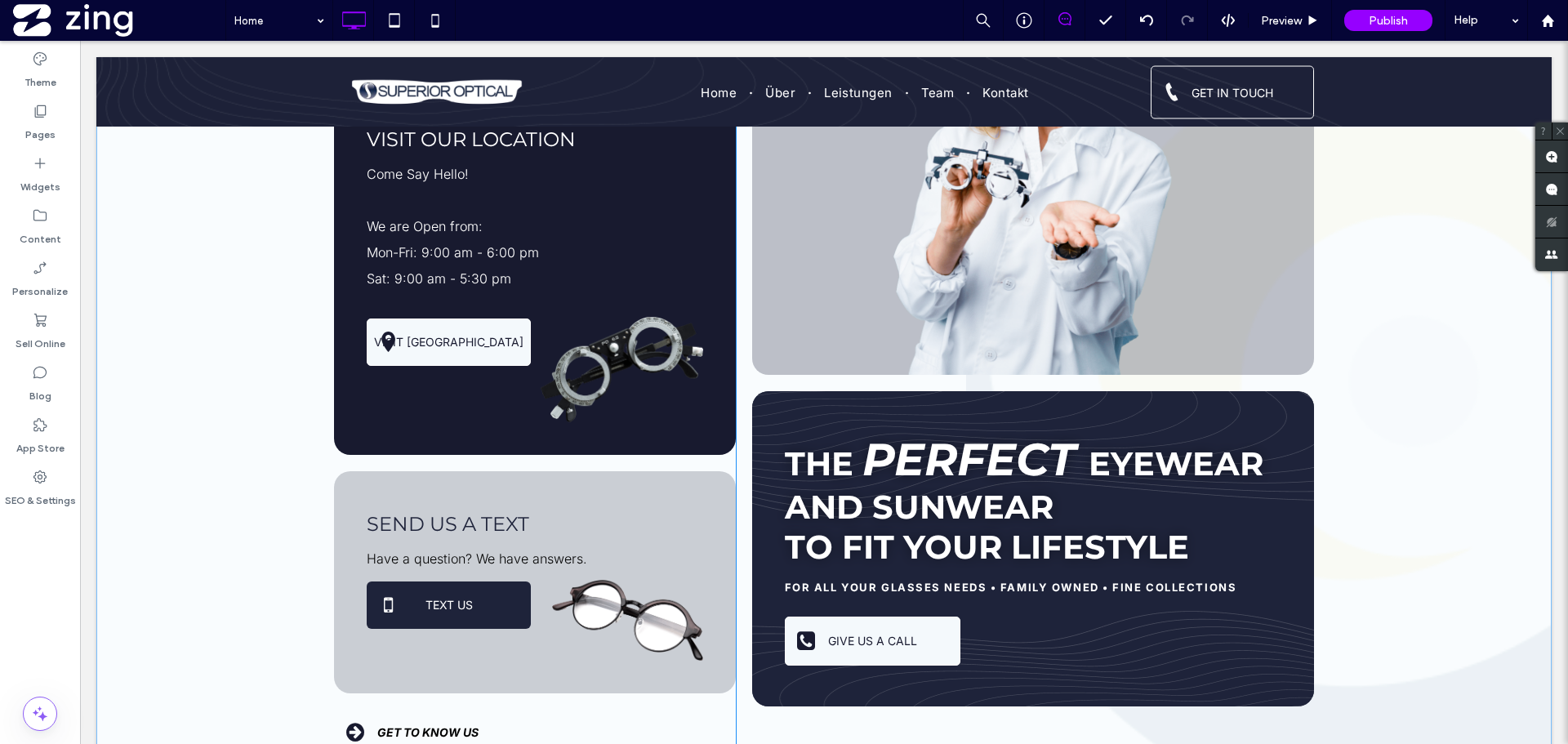
scroll to position [0, 0]
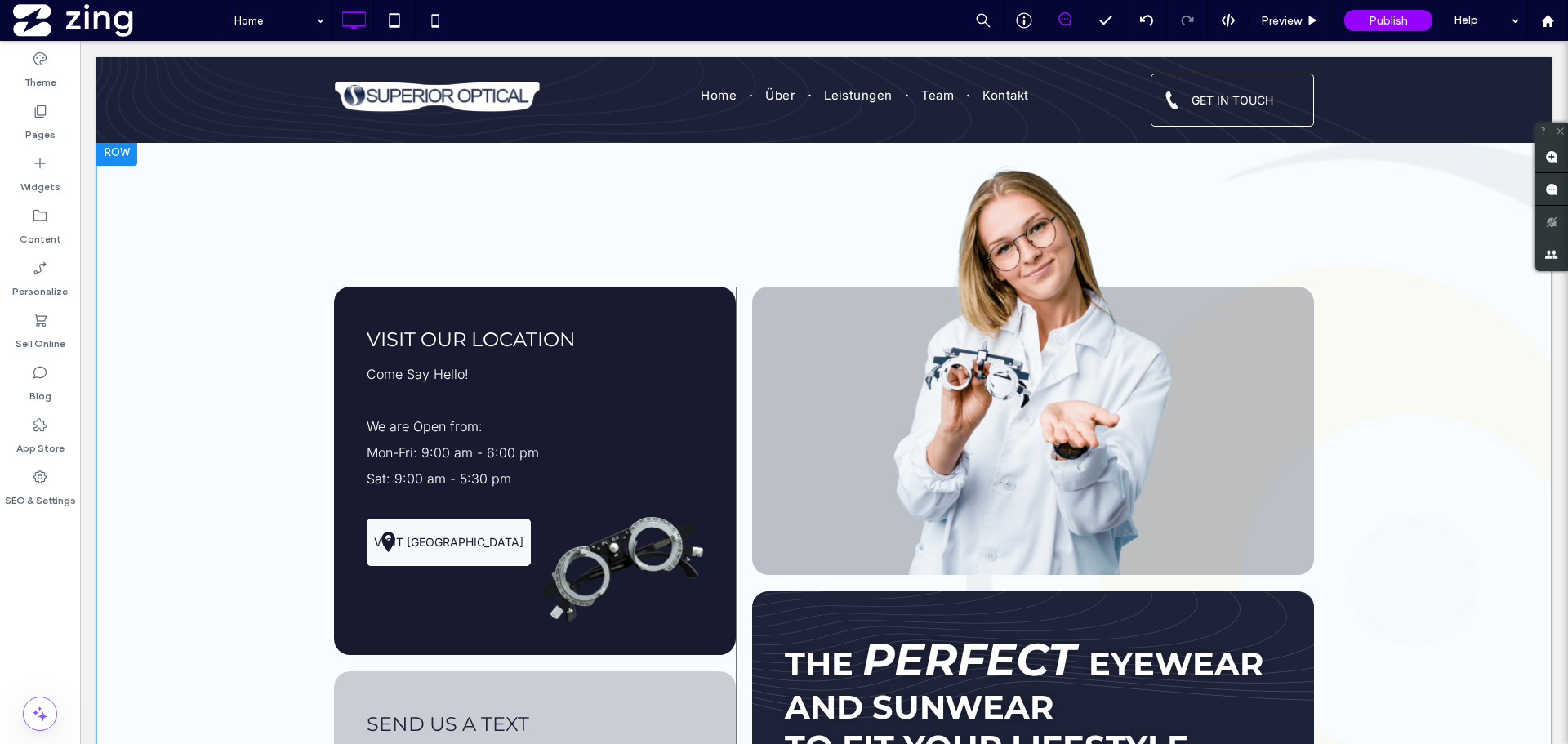
click at [1375, 172] on div "VISIT OUR LOCATION Come Say Hello! We are Open from: Mon-Fri: 9:00 am - 6:00 pm…" at bounding box center [824, 582] width 1455 height 885
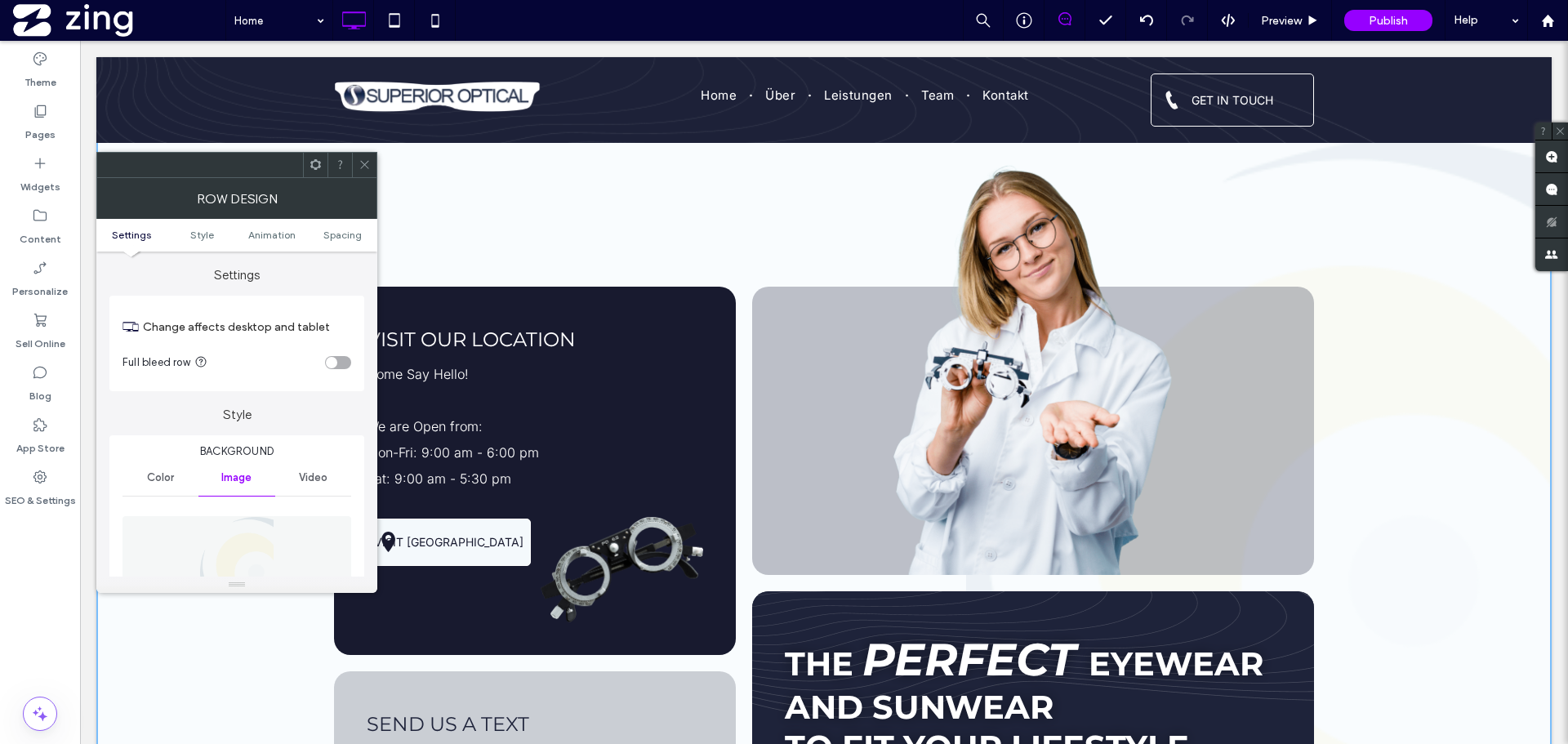
click at [281, 524] on figure at bounding box center [237, 573] width 229 height 113
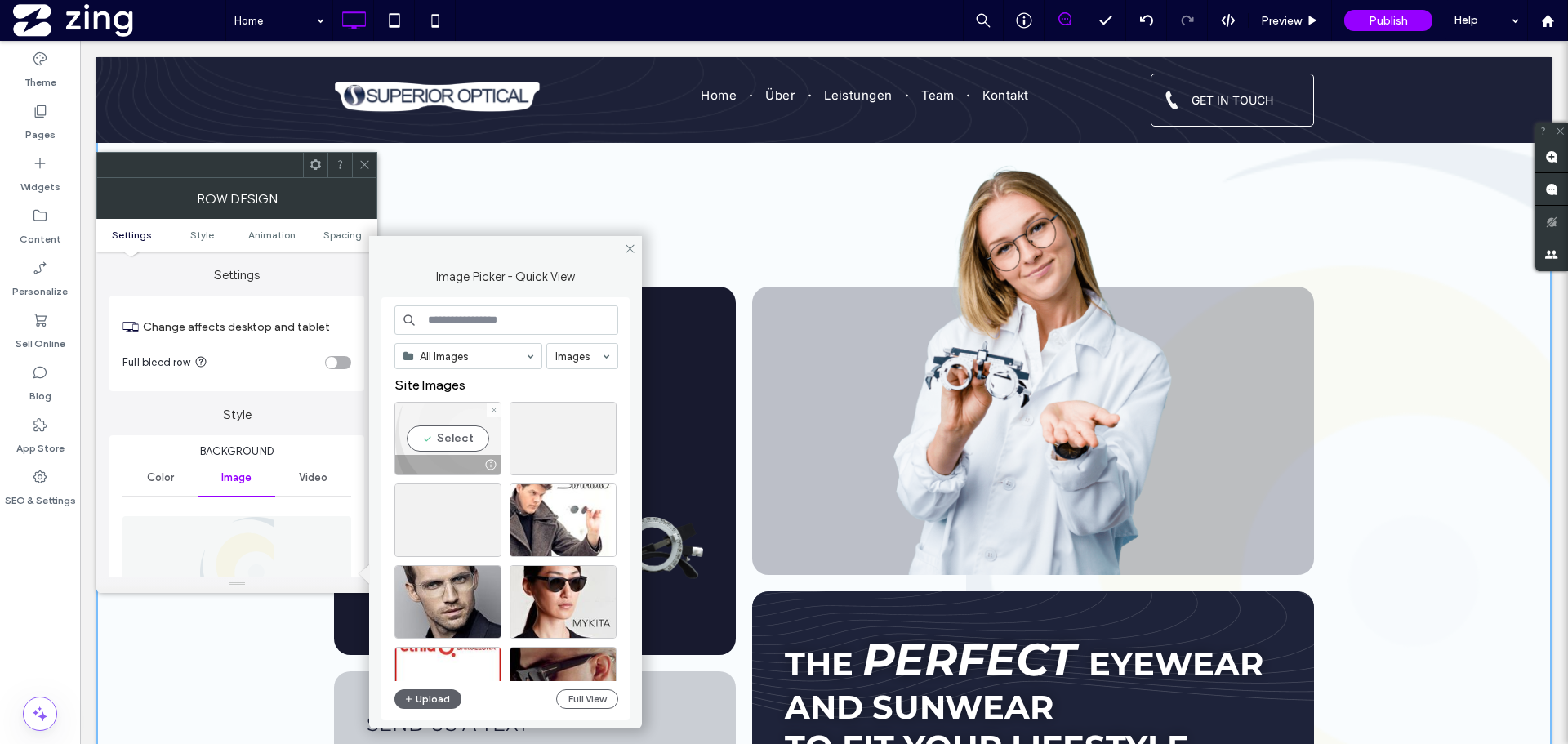
click at [440, 421] on div "Select" at bounding box center [448, 438] width 107 height 73
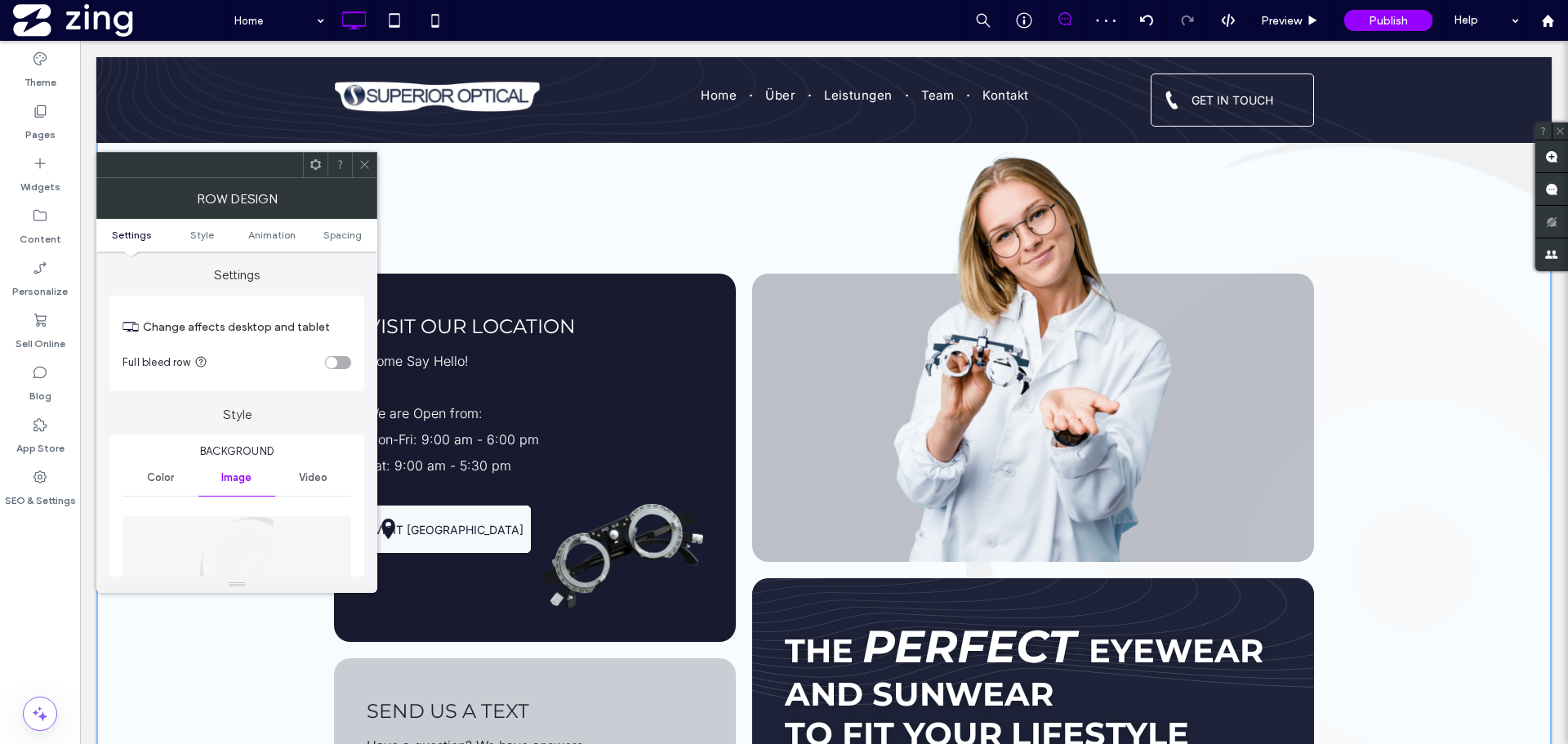
click at [363, 167] on icon at bounding box center [364, 164] width 13 height 13
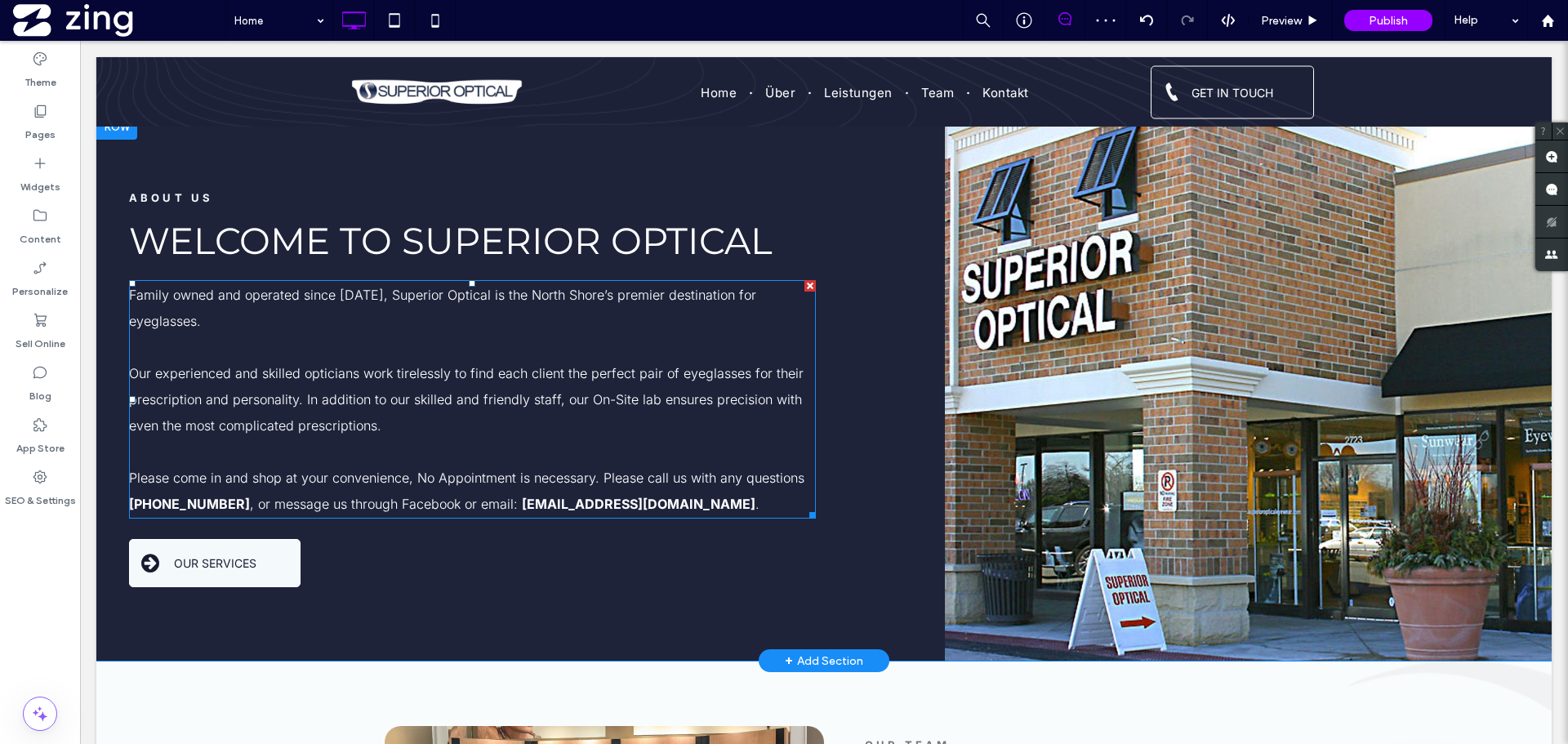
scroll to position [1389, 0]
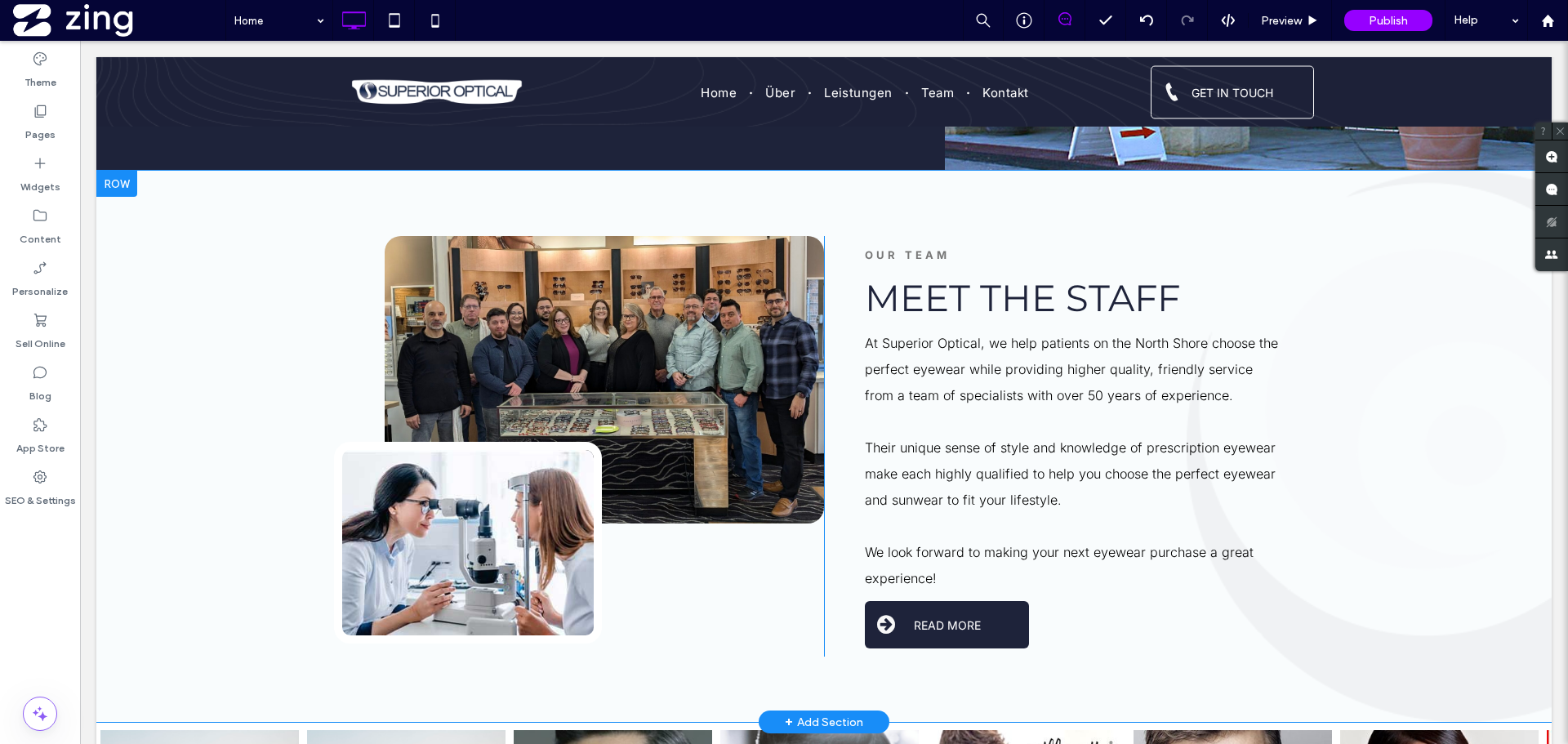
click at [102, 311] on div "Click To Paste Click To Paste Click To Paste OUR TEAM Meet The Staff At [GEOGRA…" at bounding box center [824, 446] width 1455 height 551
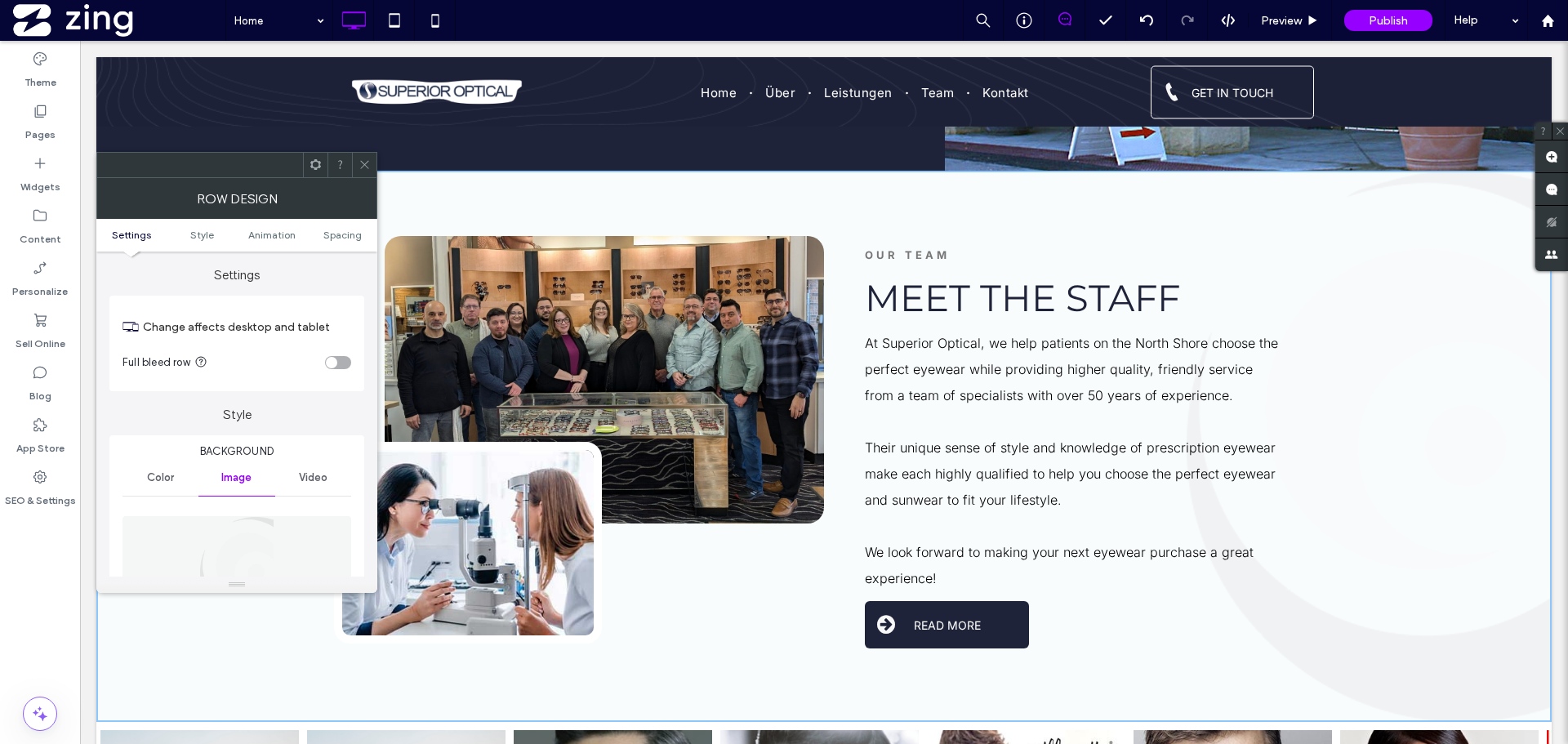
click at [294, 554] on figure at bounding box center [237, 573] width 229 height 113
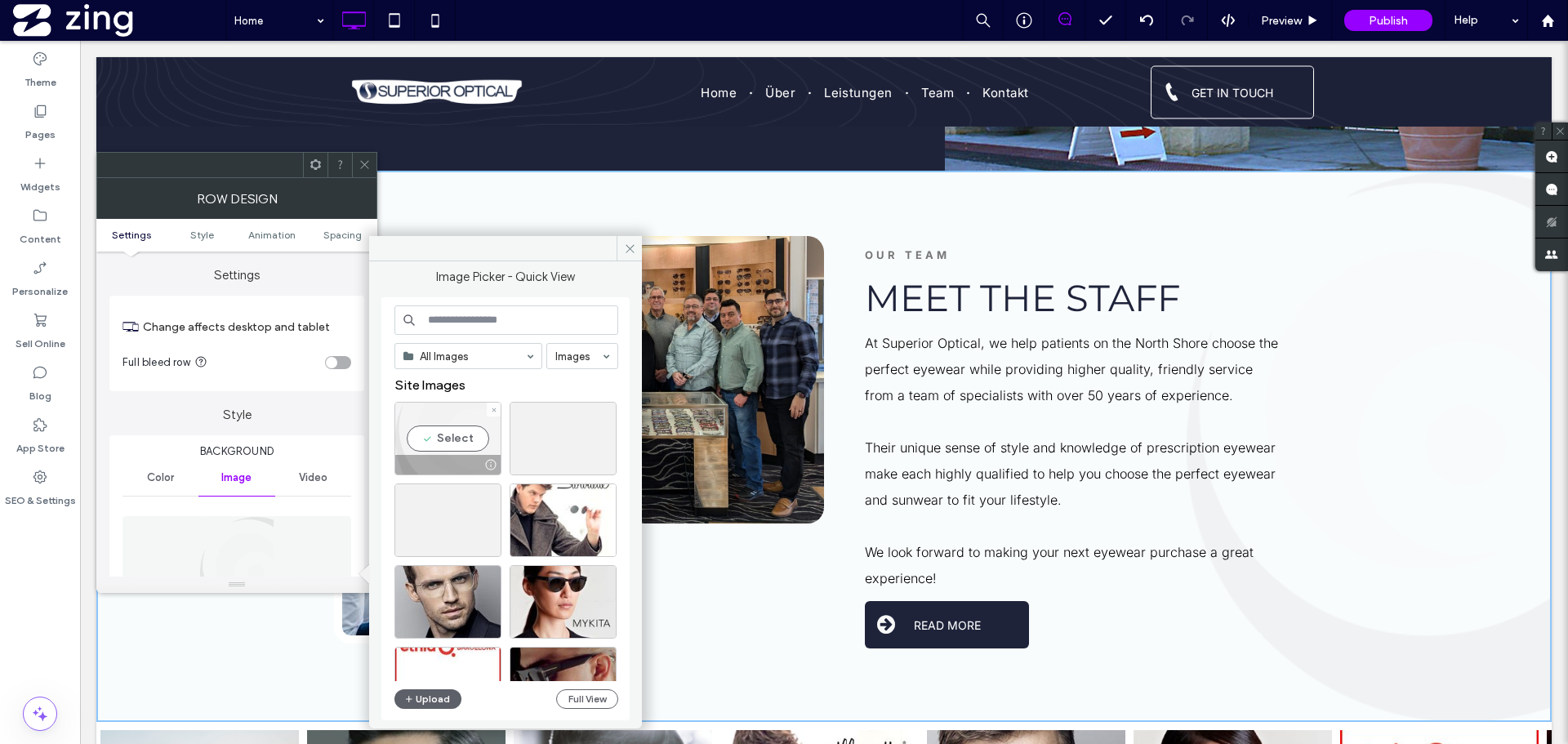
click at [437, 429] on div "Select" at bounding box center [448, 438] width 107 height 73
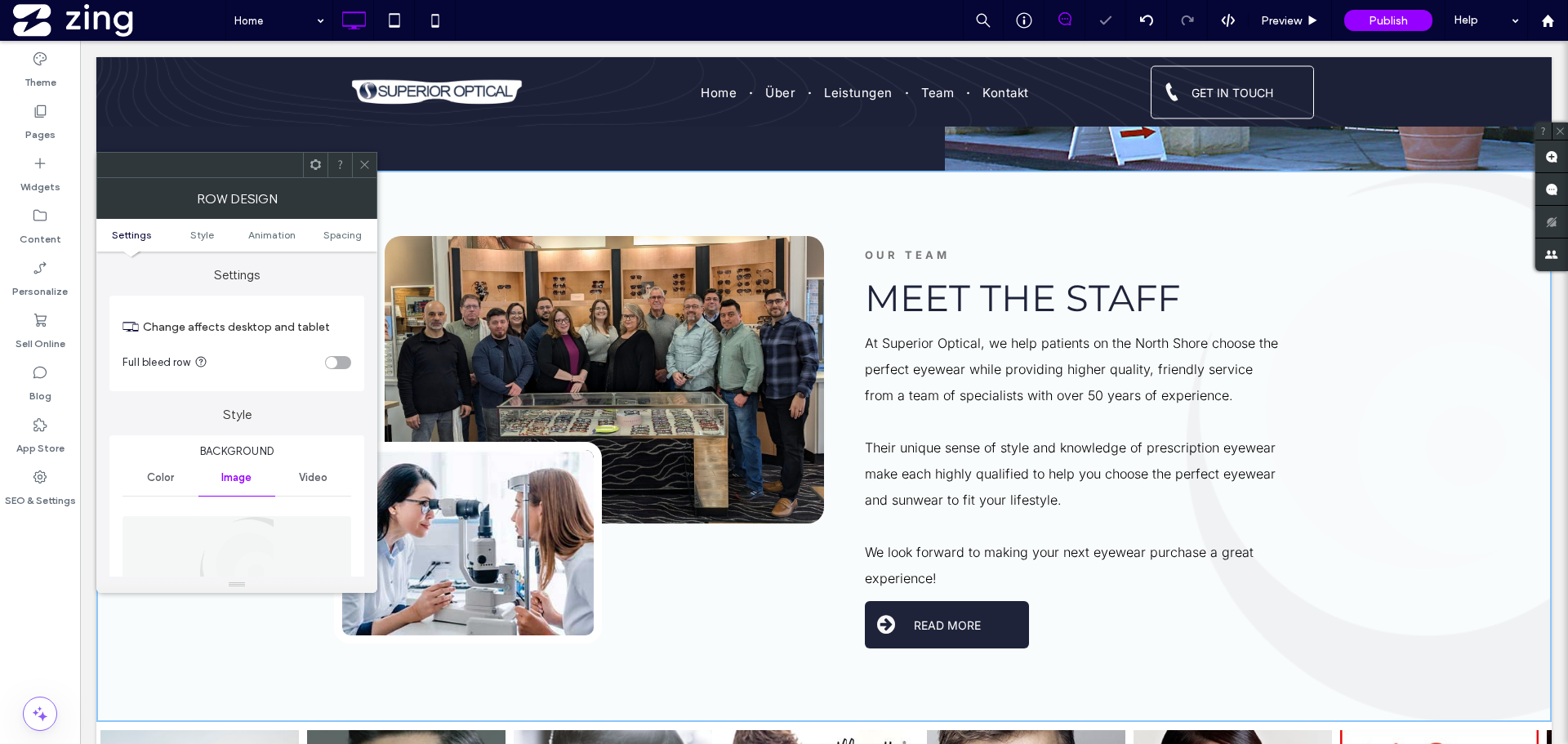
click at [368, 165] on icon at bounding box center [364, 164] width 13 height 13
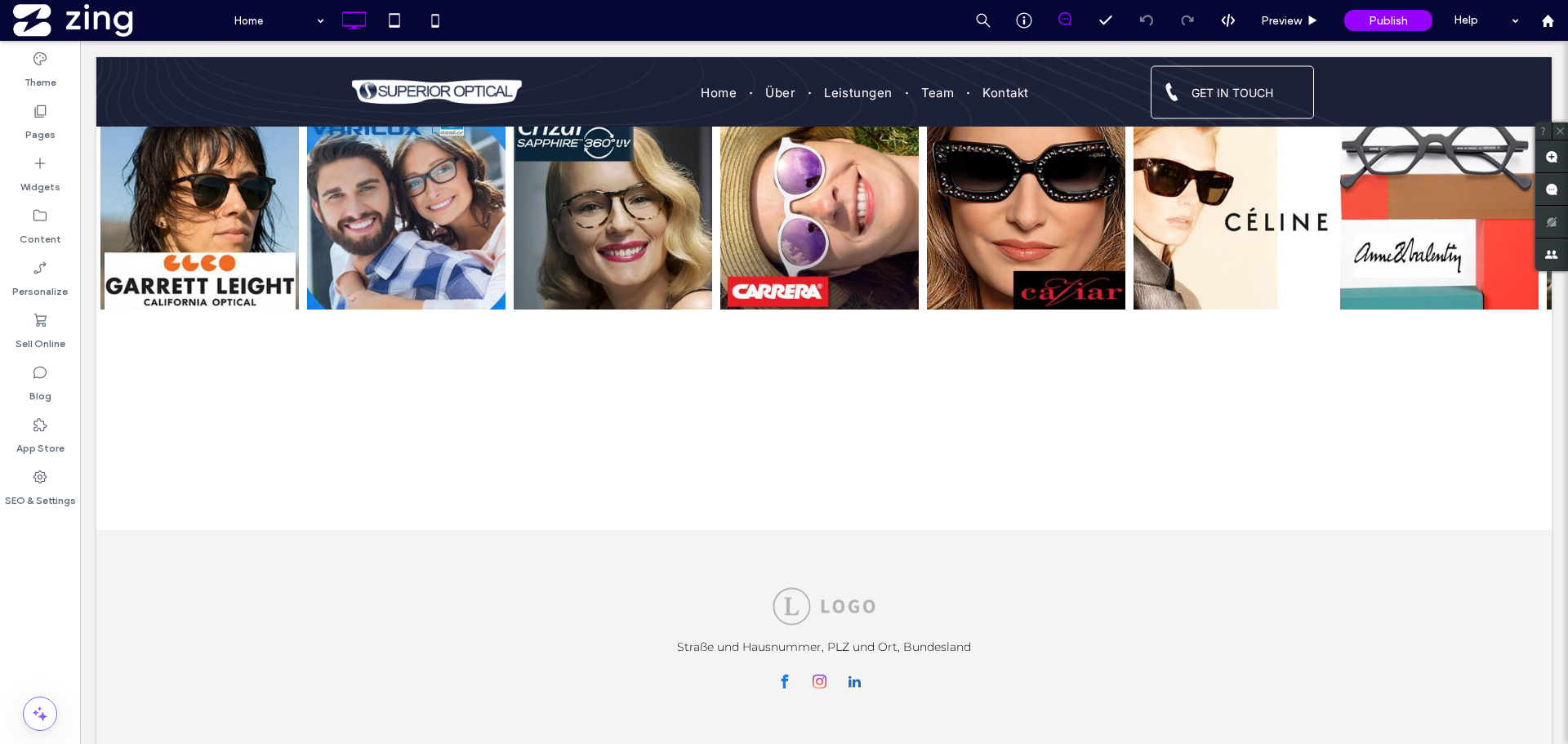
scroll to position [2001, 0]
